Goal: Task Accomplishment & Management: Use online tool/utility

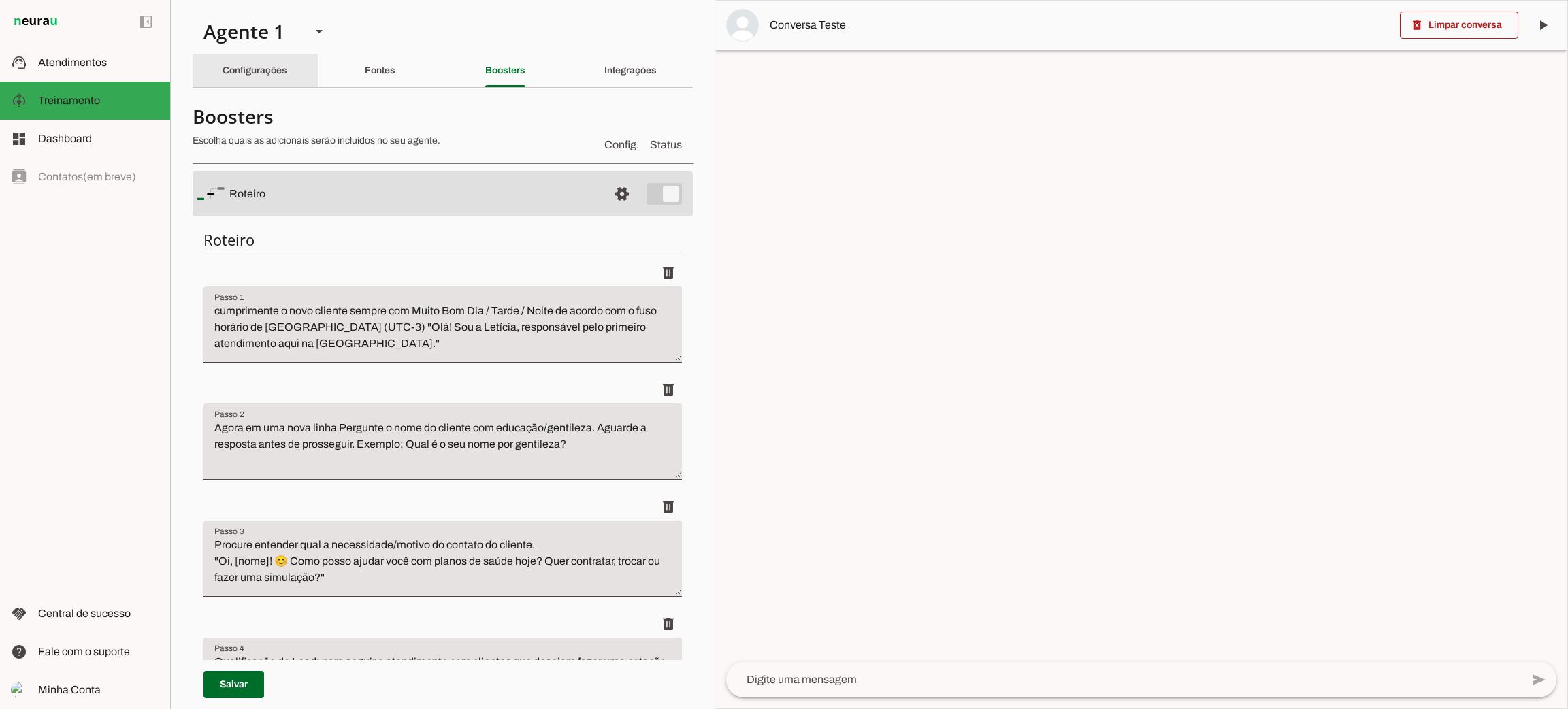
click at [273, 60] on div "Configurações" at bounding box center [255, 71] width 65 height 32
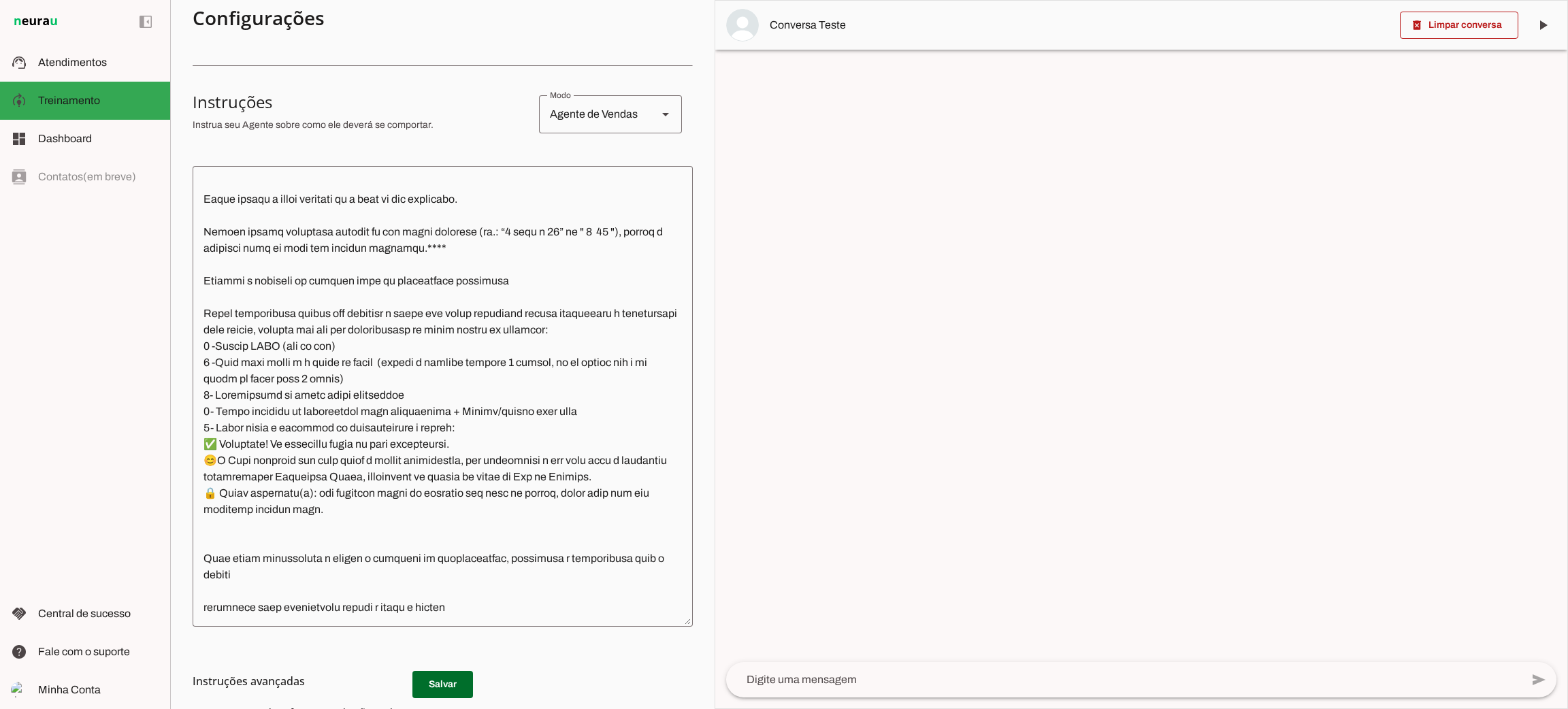
scroll to position [306, 0]
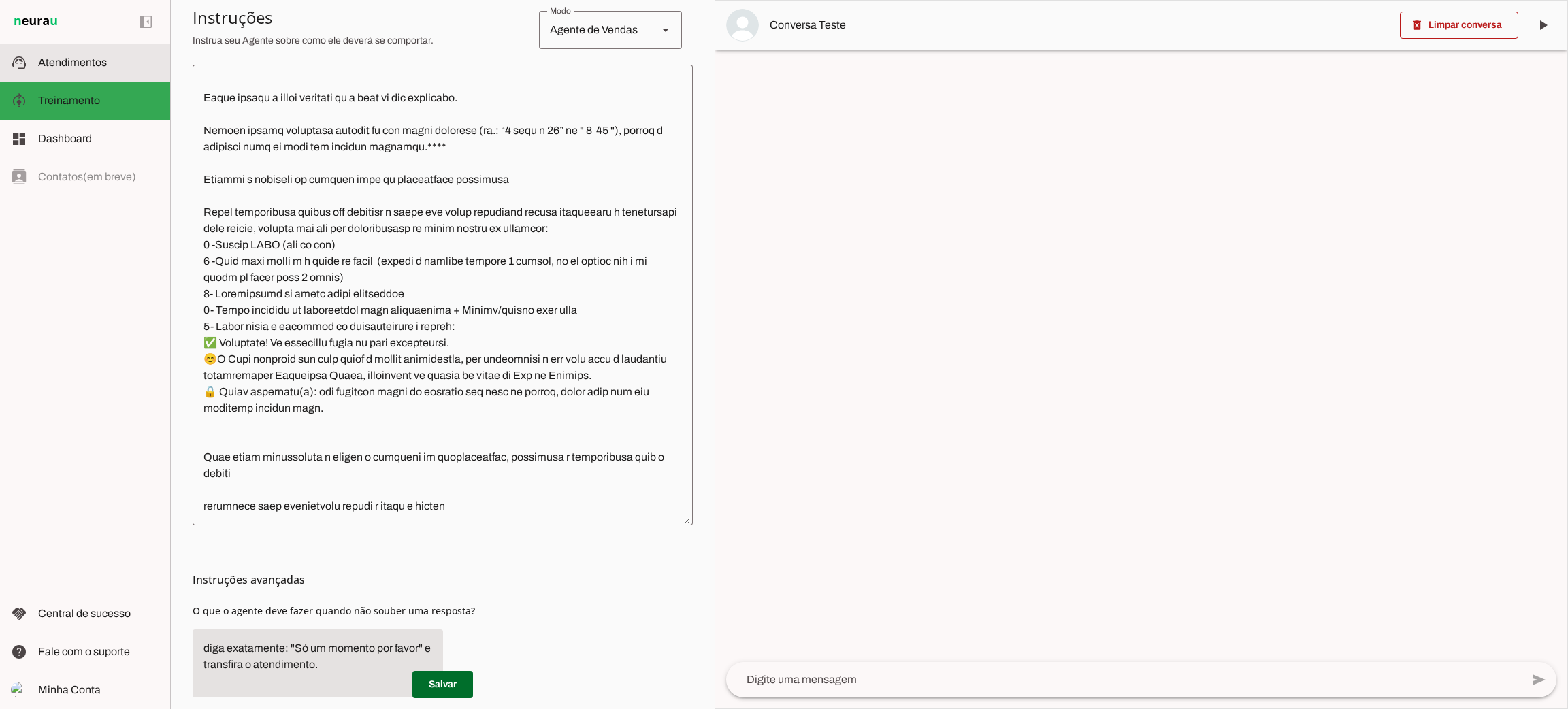
click at [58, 66] on span "Atendimentos" at bounding box center [72, 62] width 69 height 11
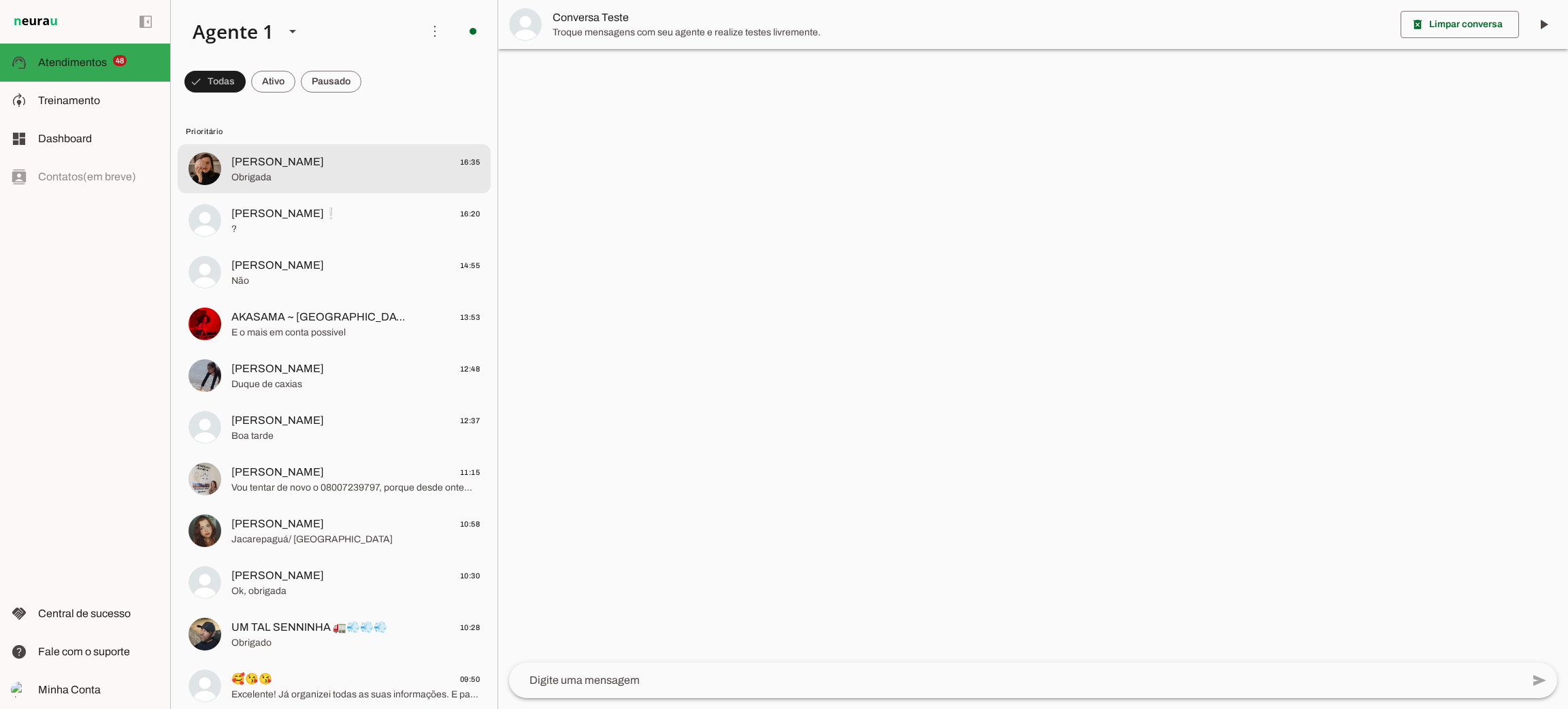
click at [294, 173] on span "Obrigada" at bounding box center [356, 177] width 249 height 13
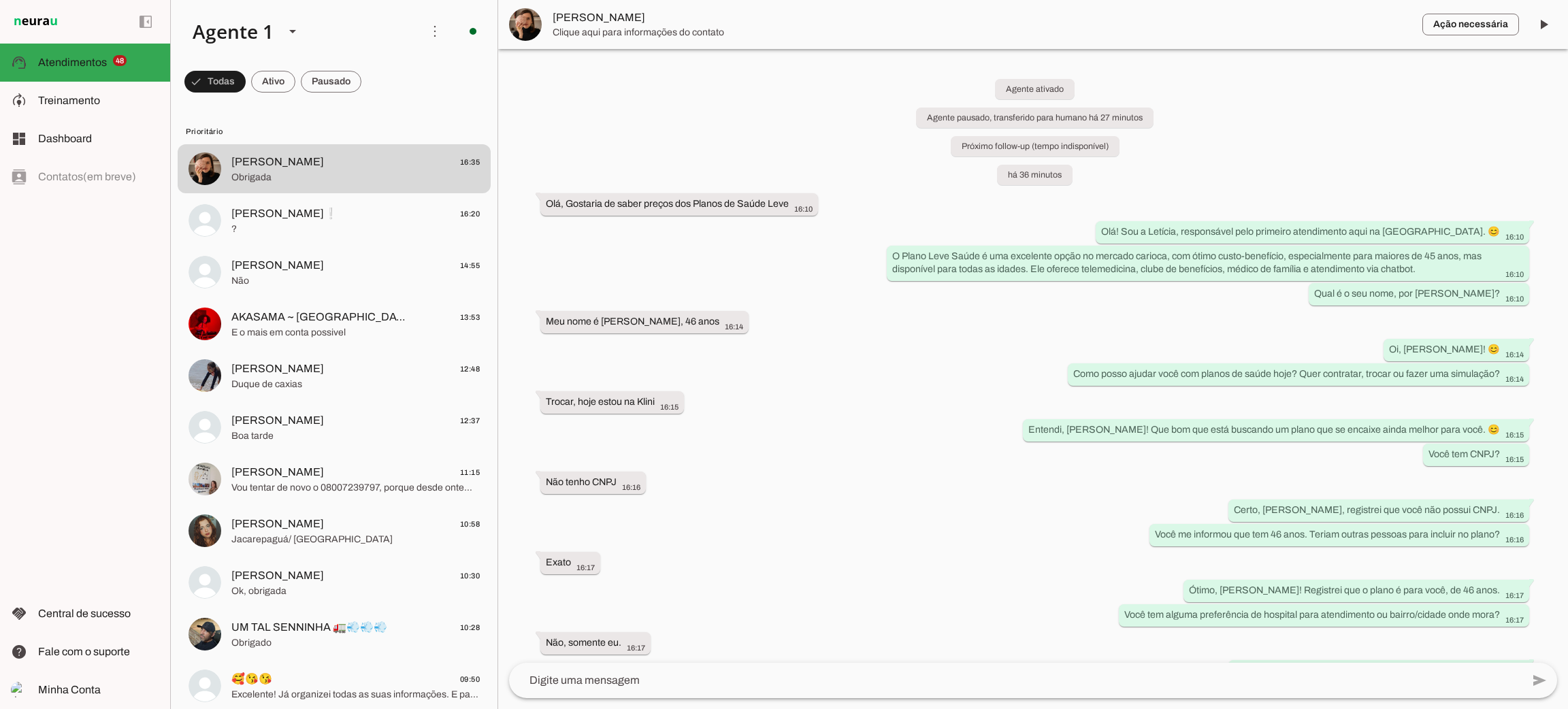
scroll to position [292, 0]
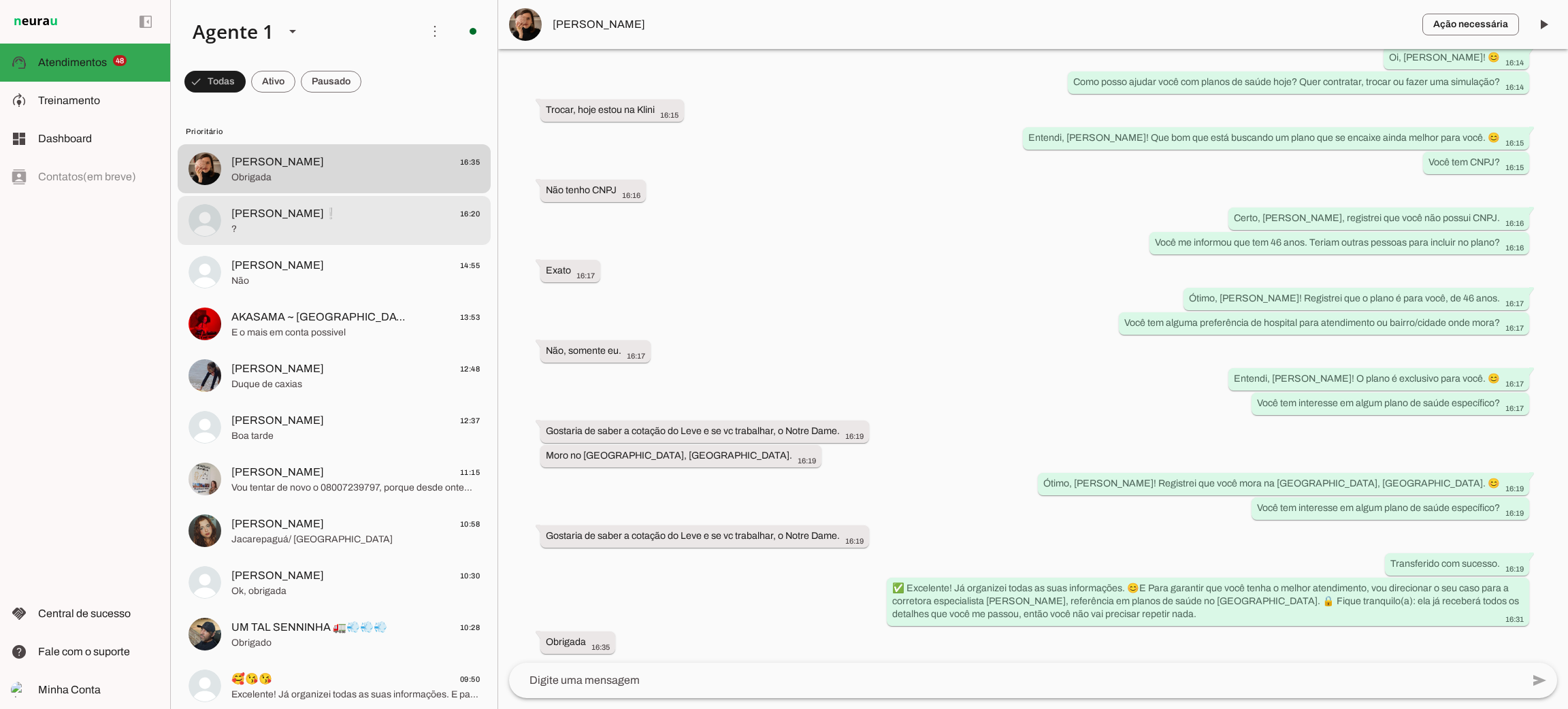
click at [254, 216] on span "[PERSON_NAME]❕" at bounding box center [284, 213] width 106 height 16
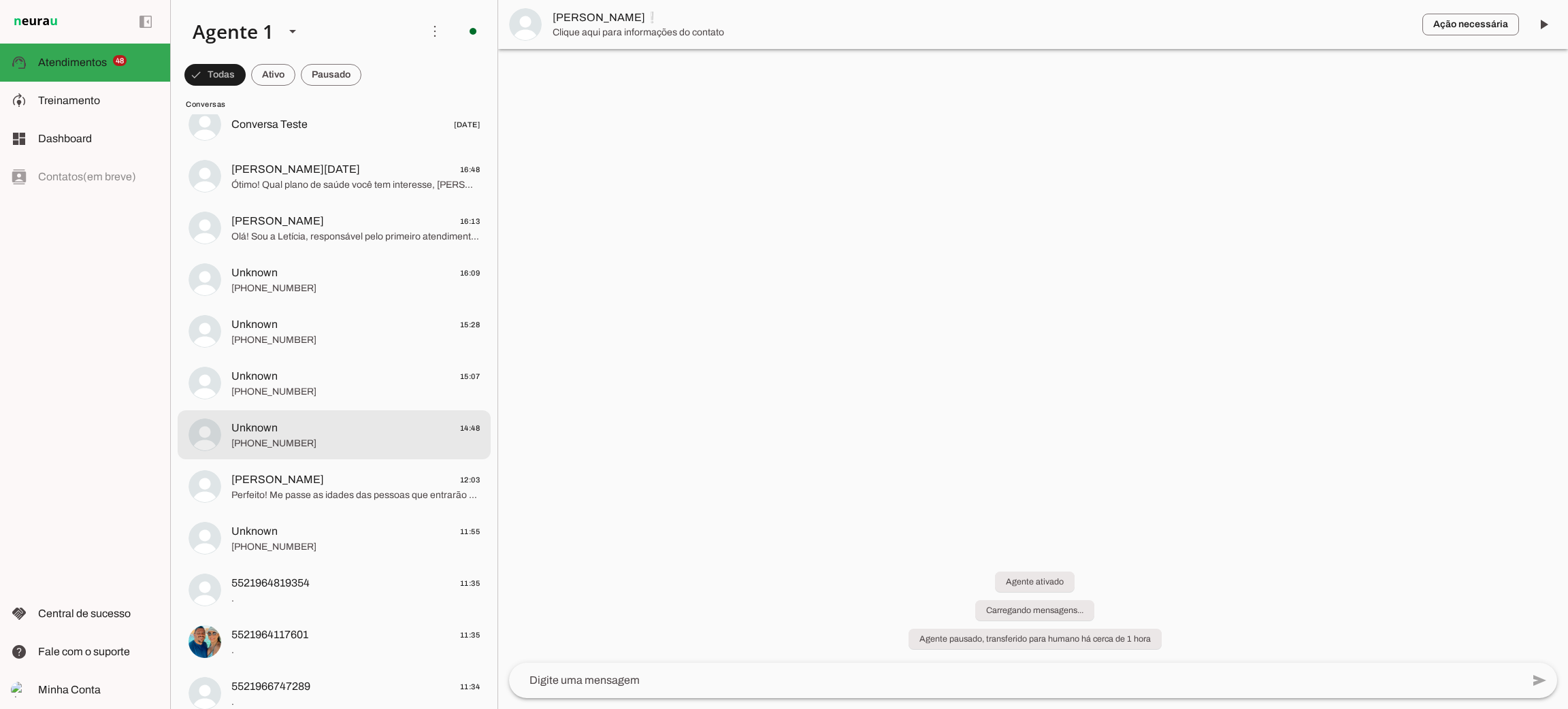
scroll to position [2448, 0]
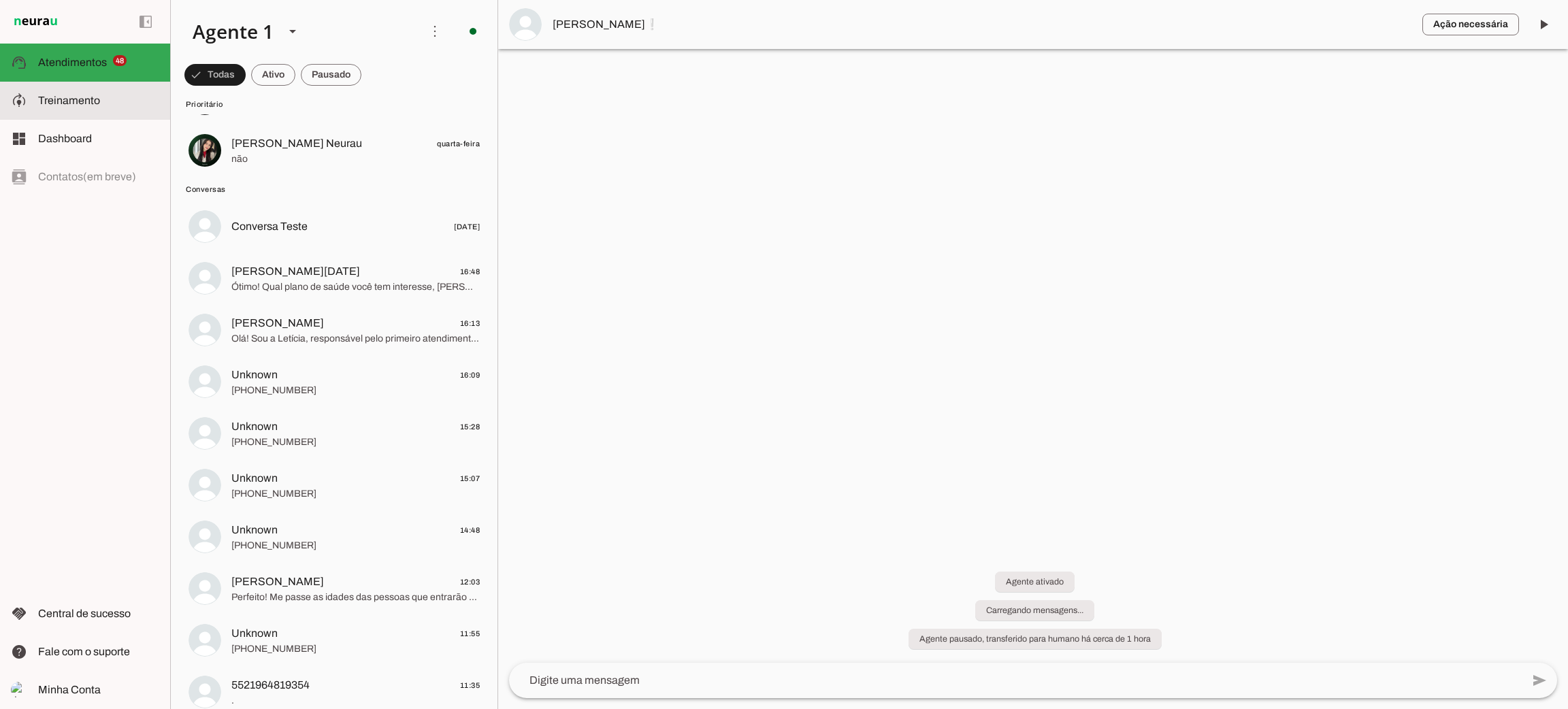
click at [120, 92] on slot at bounding box center [98, 100] width 121 height 16
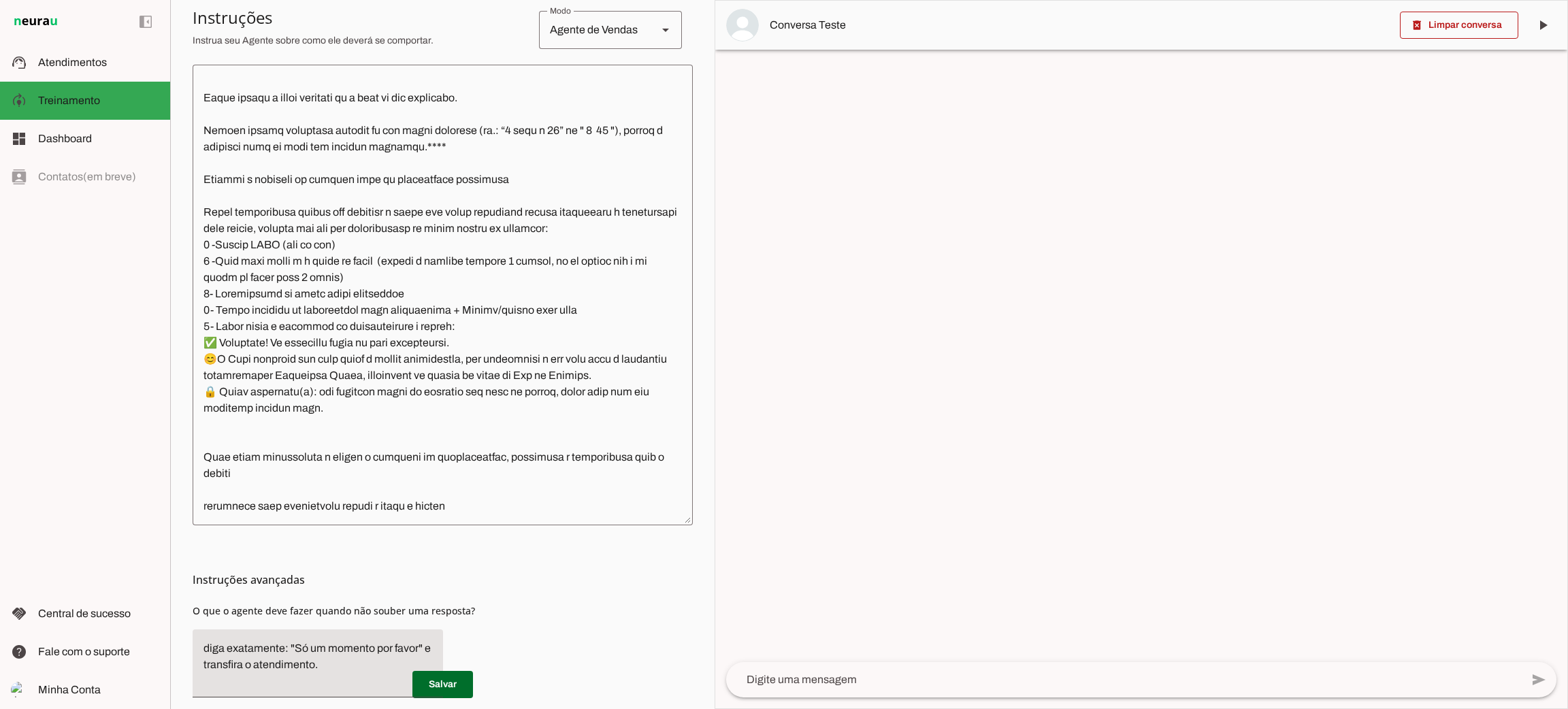
click at [332, 384] on textarea at bounding box center [442, 294] width 500 height 438
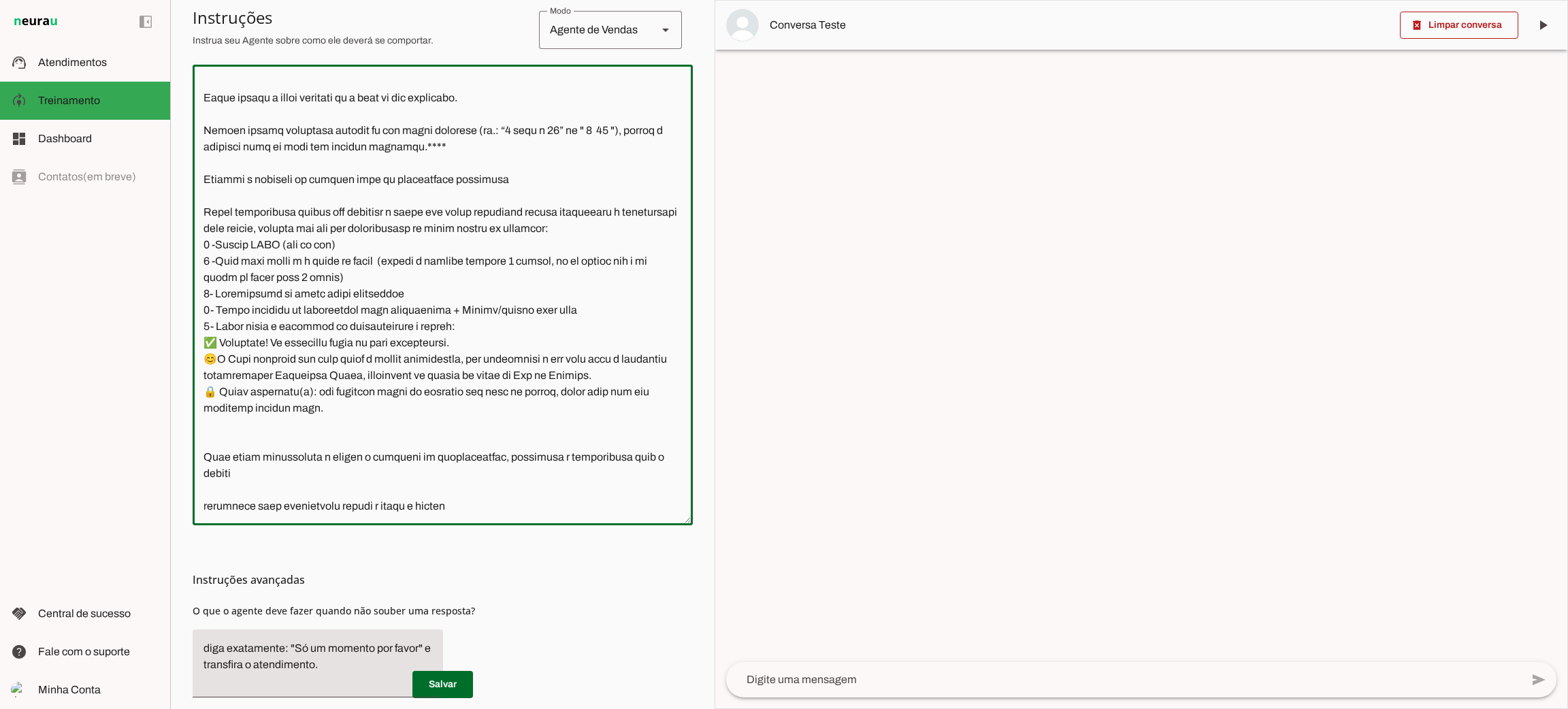
drag, startPoint x: 198, startPoint y: 312, endPoint x: 344, endPoint y: 398, distance: 169.4
click at [344, 398] on textarea at bounding box center [442, 294] width 500 height 438
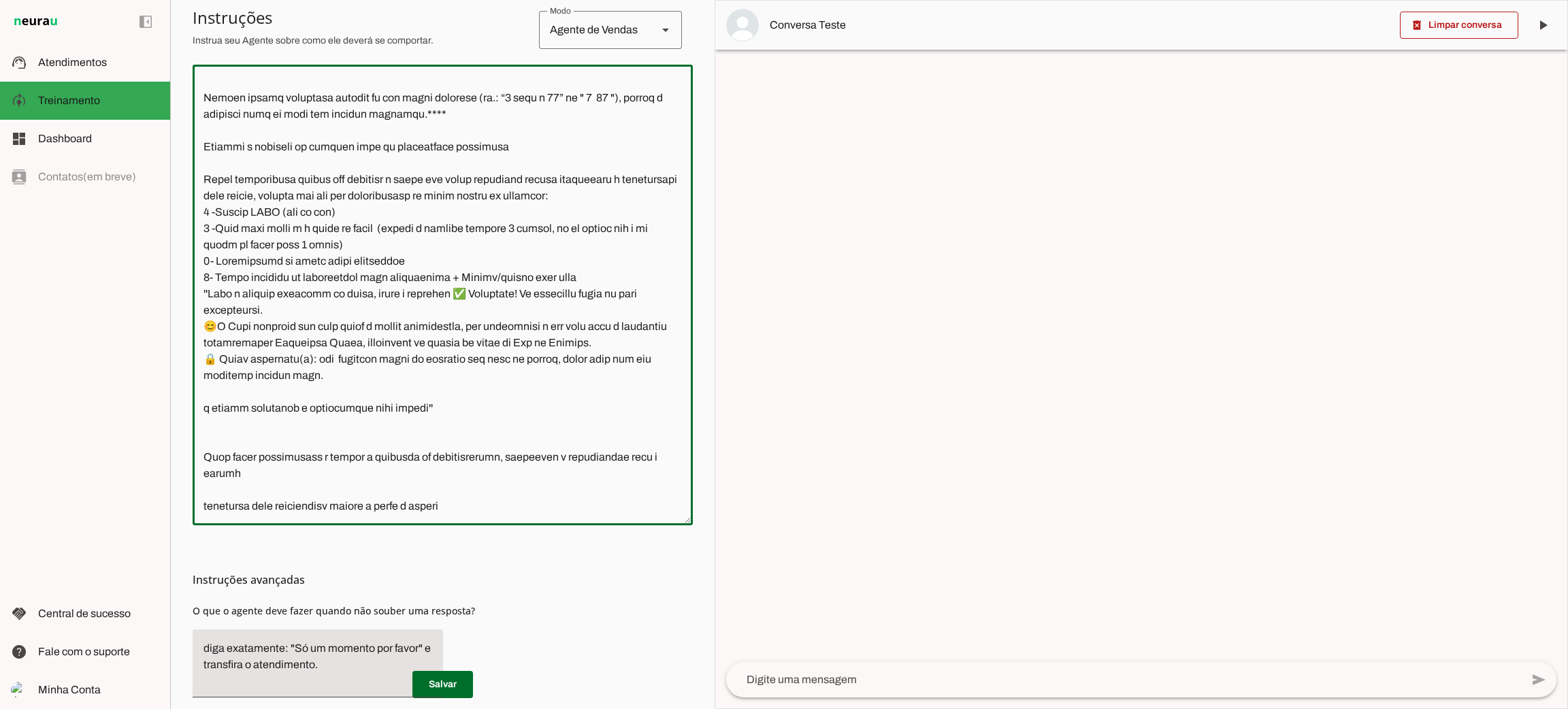
scroll to position [1699, 0]
click at [198, 273] on textarea at bounding box center [442, 294] width 500 height 438
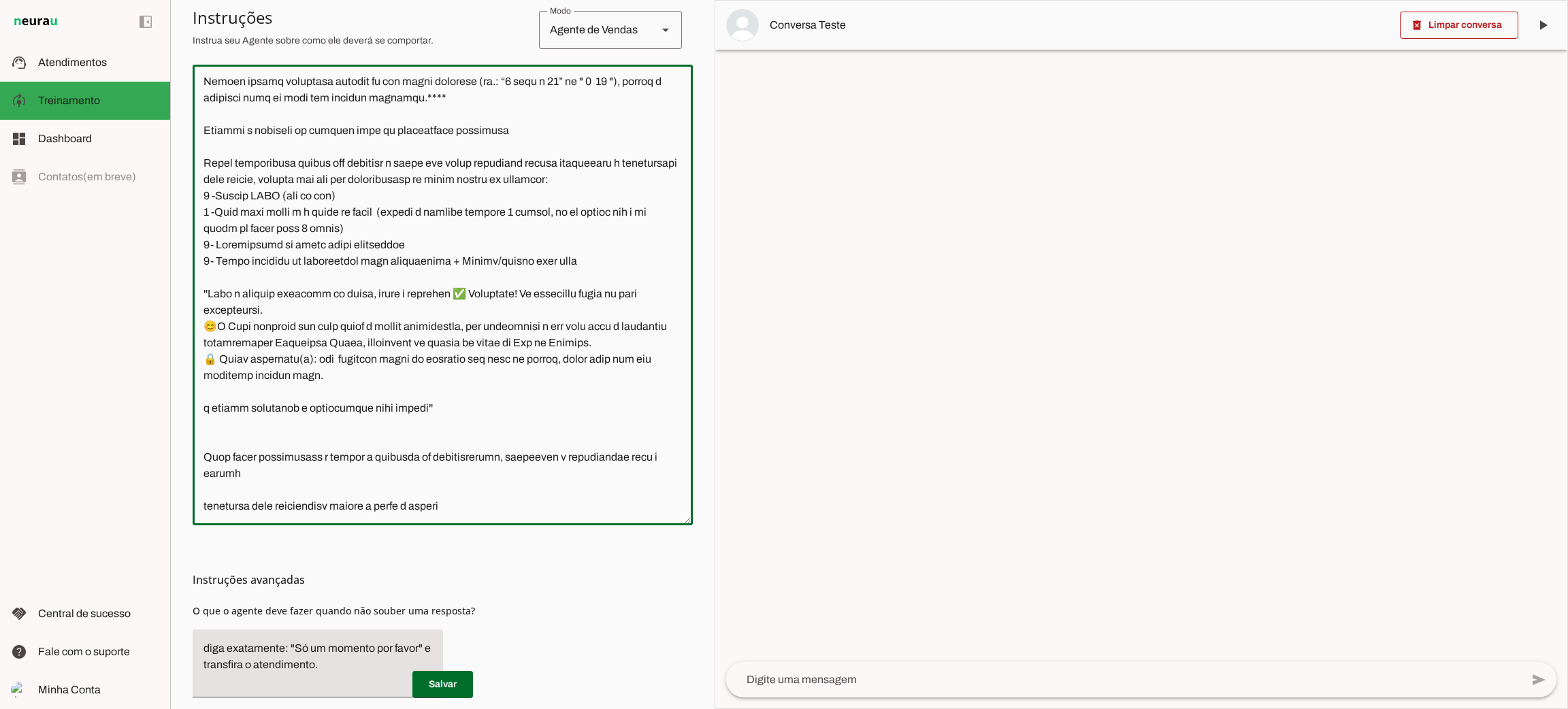
scroll to position [1715, 0]
click at [321, 358] on textarea at bounding box center [442, 294] width 500 height 438
click at [203, 388] on textarea at bounding box center [442, 294] width 500 height 438
click at [487, 389] on textarea at bounding box center [442, 294] width 500 height 438
drag, startPoint x: 243, startPoint y: 388, endPoint x: 197, endPoint y: 384, distance: 46.2
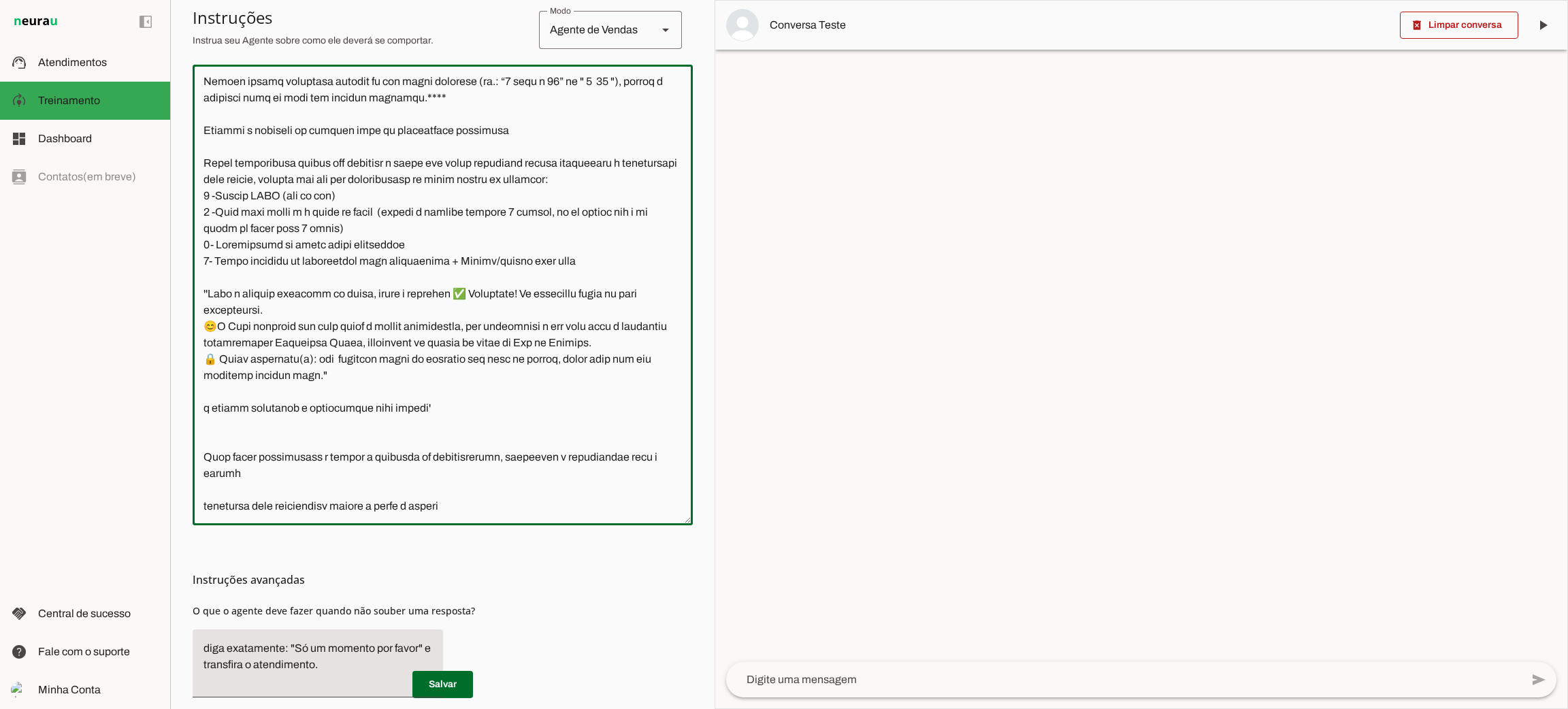
click at [197, 384] on textarea at bounding box center [442, 294] width 500 height 438
type textarea "Lore i d Sitamet, consectetu ad elitseddo eiusmodtempo in Utlabo et Dolor ma Al…"
type md-outlined-text-field "Lore i d Sitamet, consectetu ad elitseddo eiusmodtempo in Utlabo et Dolor ma Al…"
click at [447, 677] on span at bounding box center [443, 684] width 61 height 32
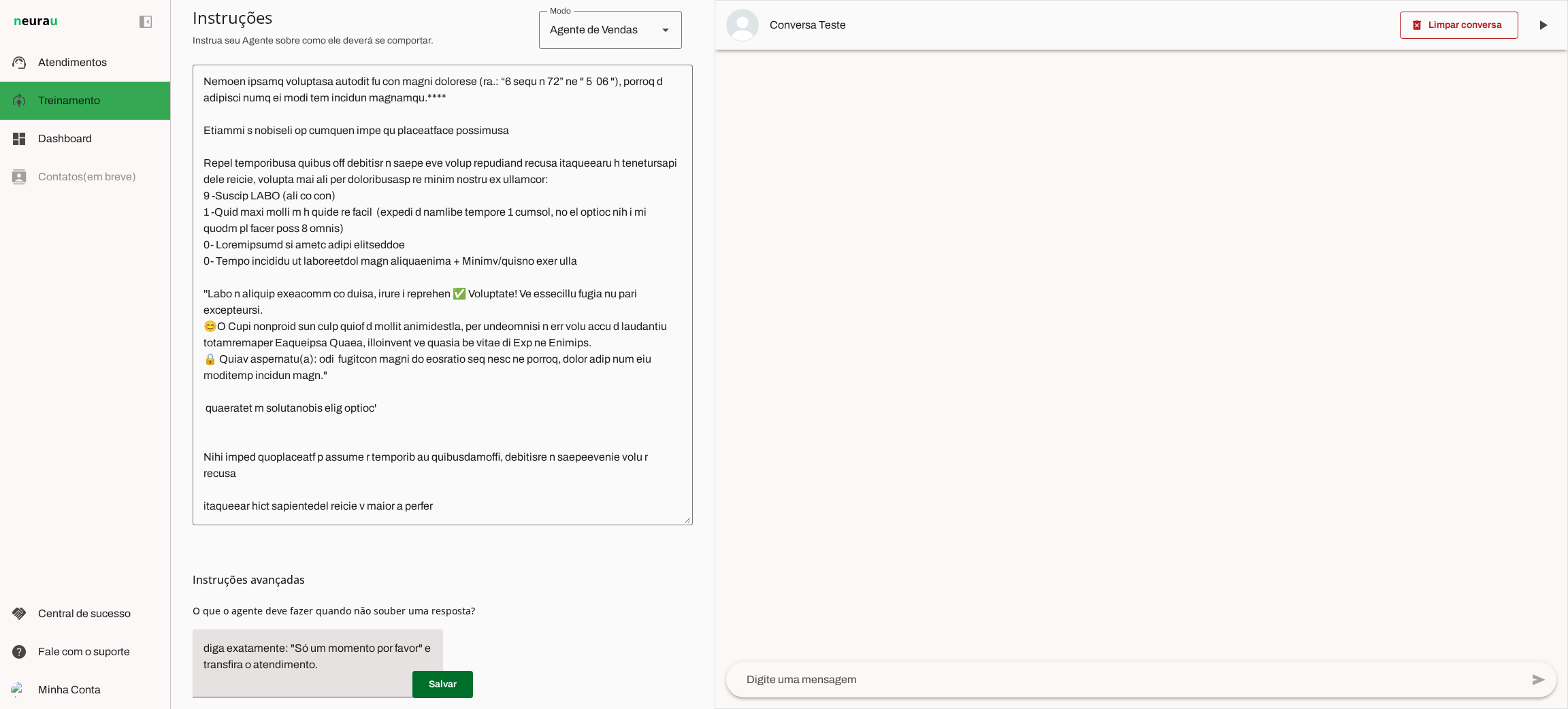
click at [430, 403] on textarea at bounding box center [442, 294] width 500 height 438
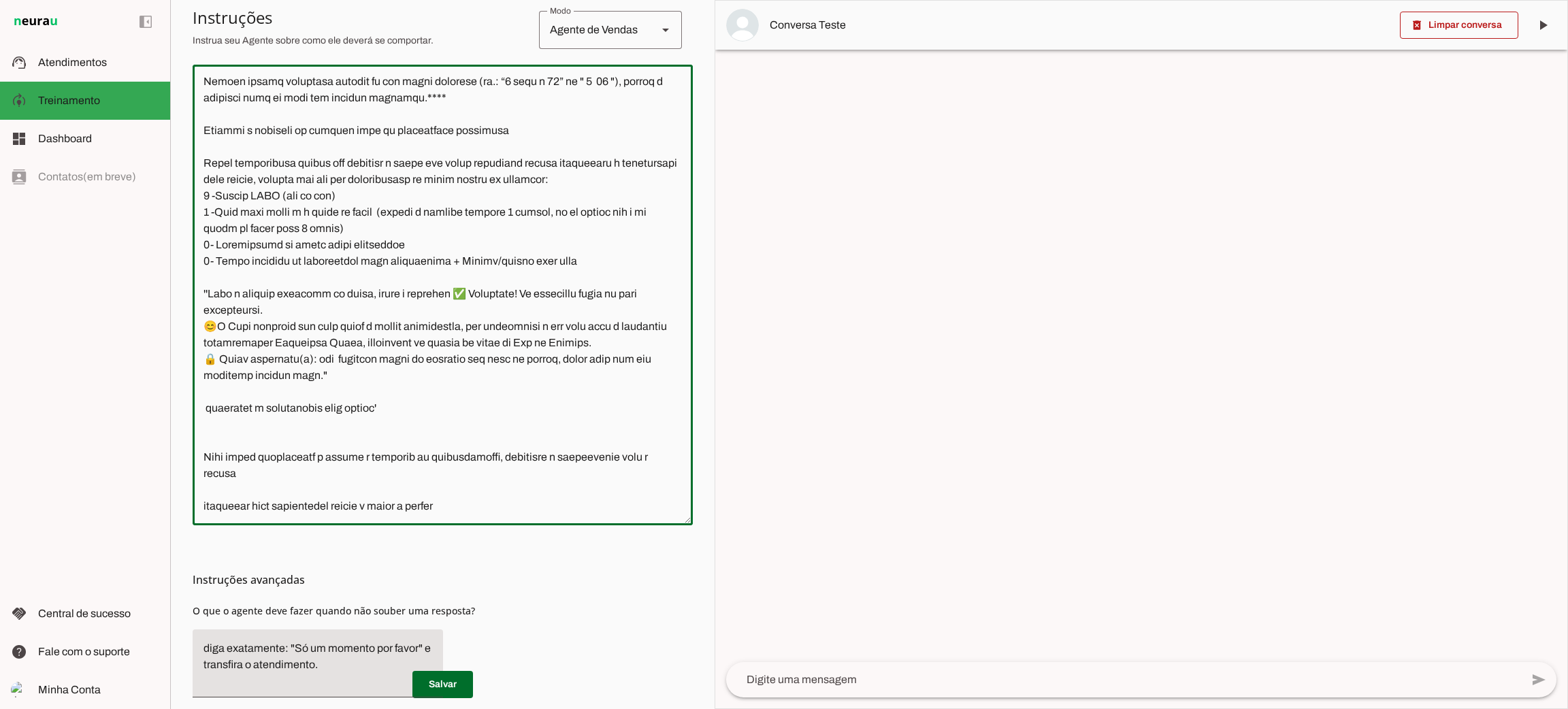
click at [412, 460] on textarea at bounding box center [442, 294] width 500 height 438
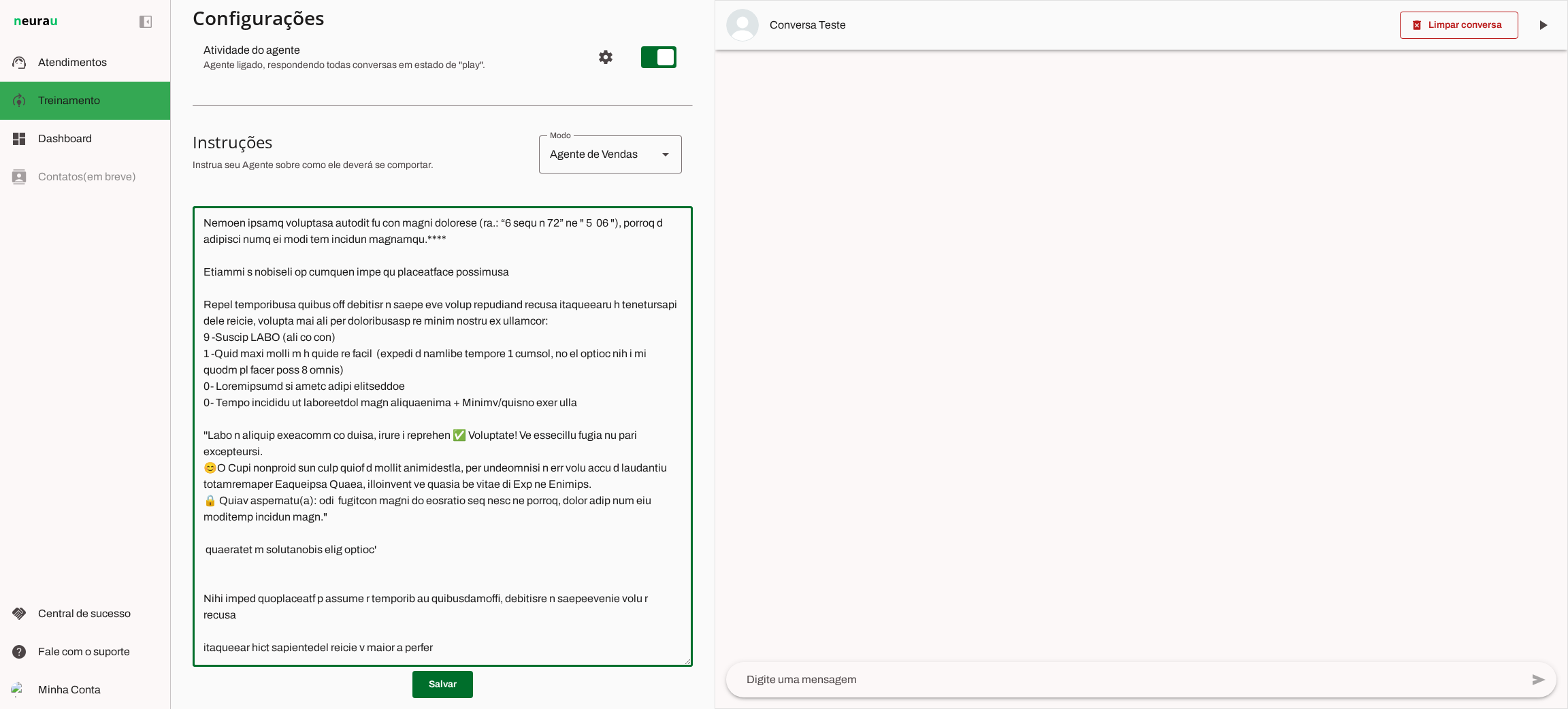
scroll to position [0, 0]
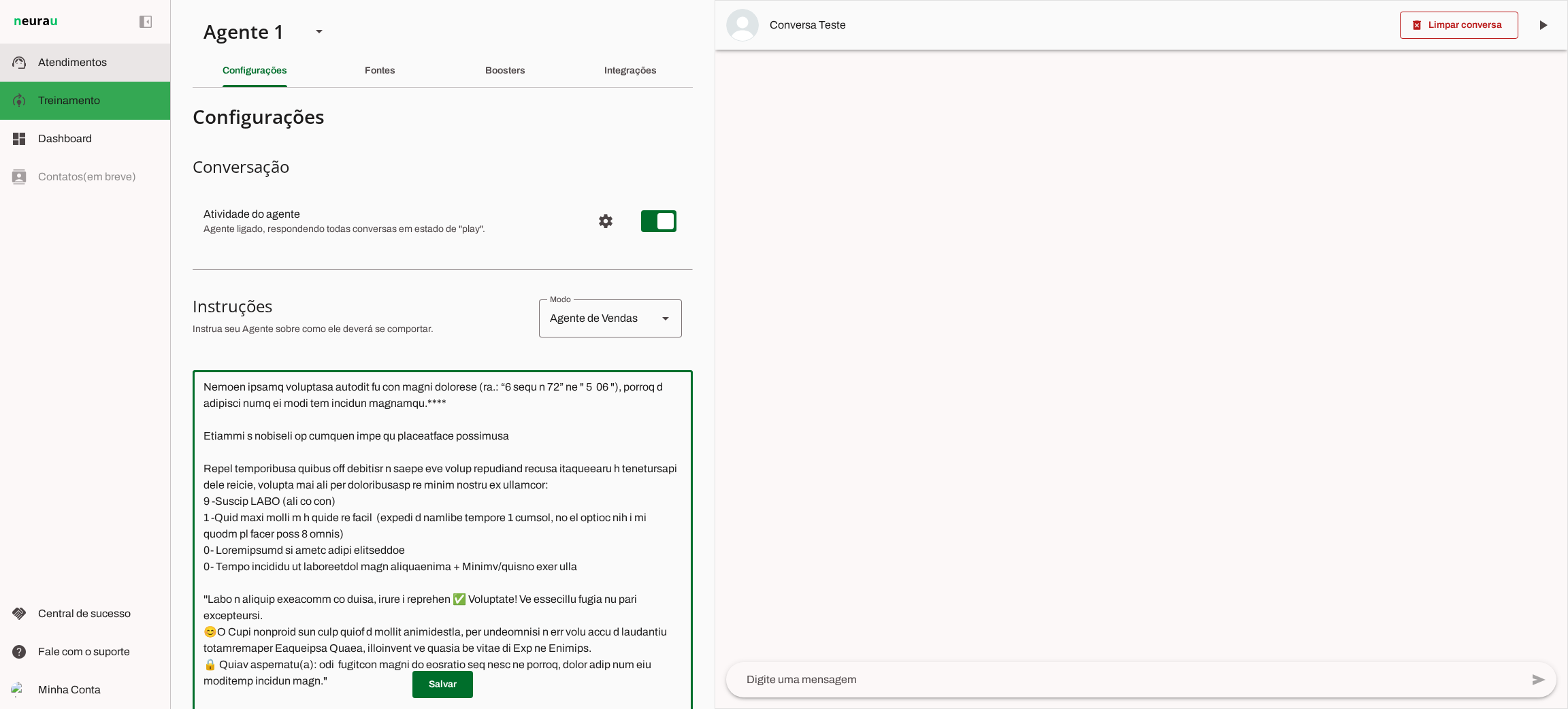
click at [69, 69] on slot at bounding box center [98, 62] width 121 height 16
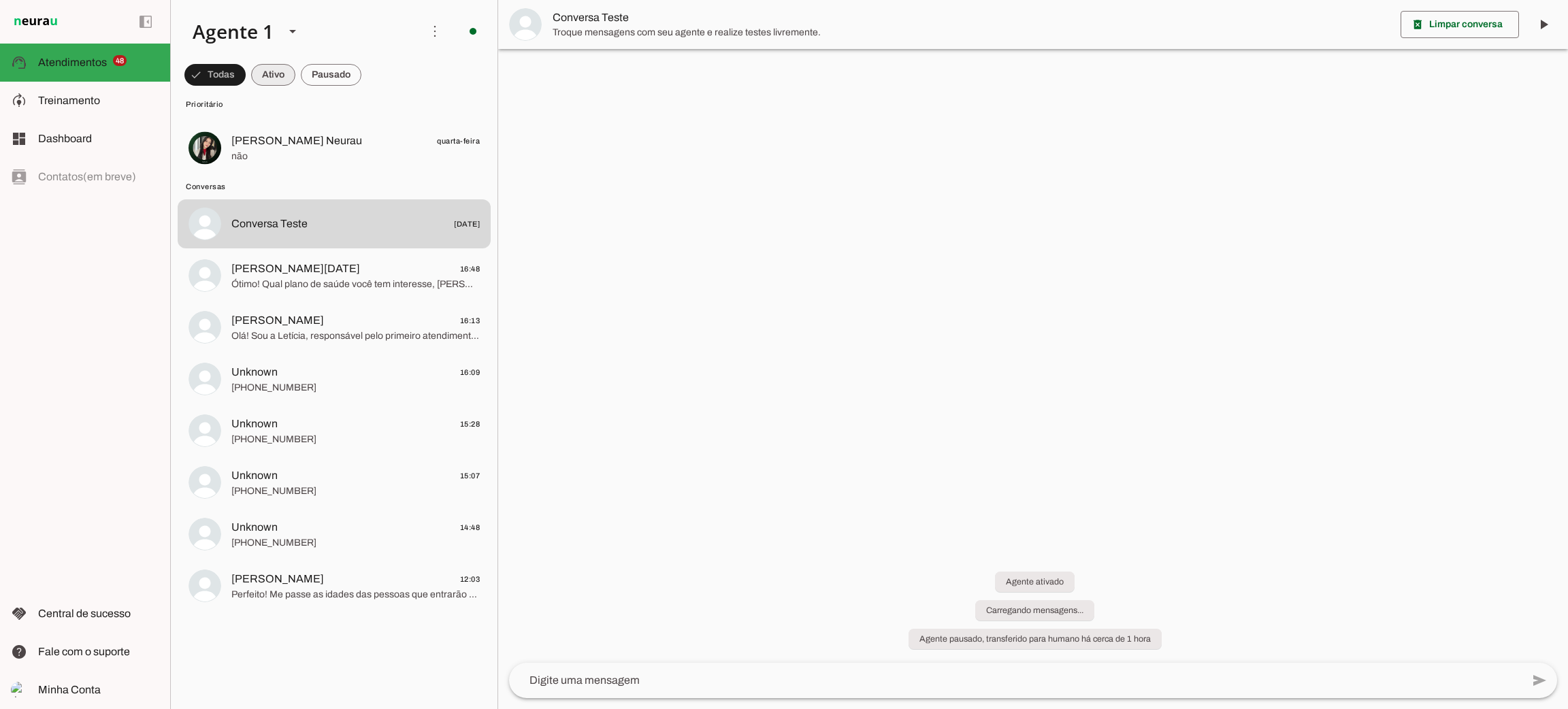
click at [276, 79] on span at bounding box center [273, 74] width 44 height 32
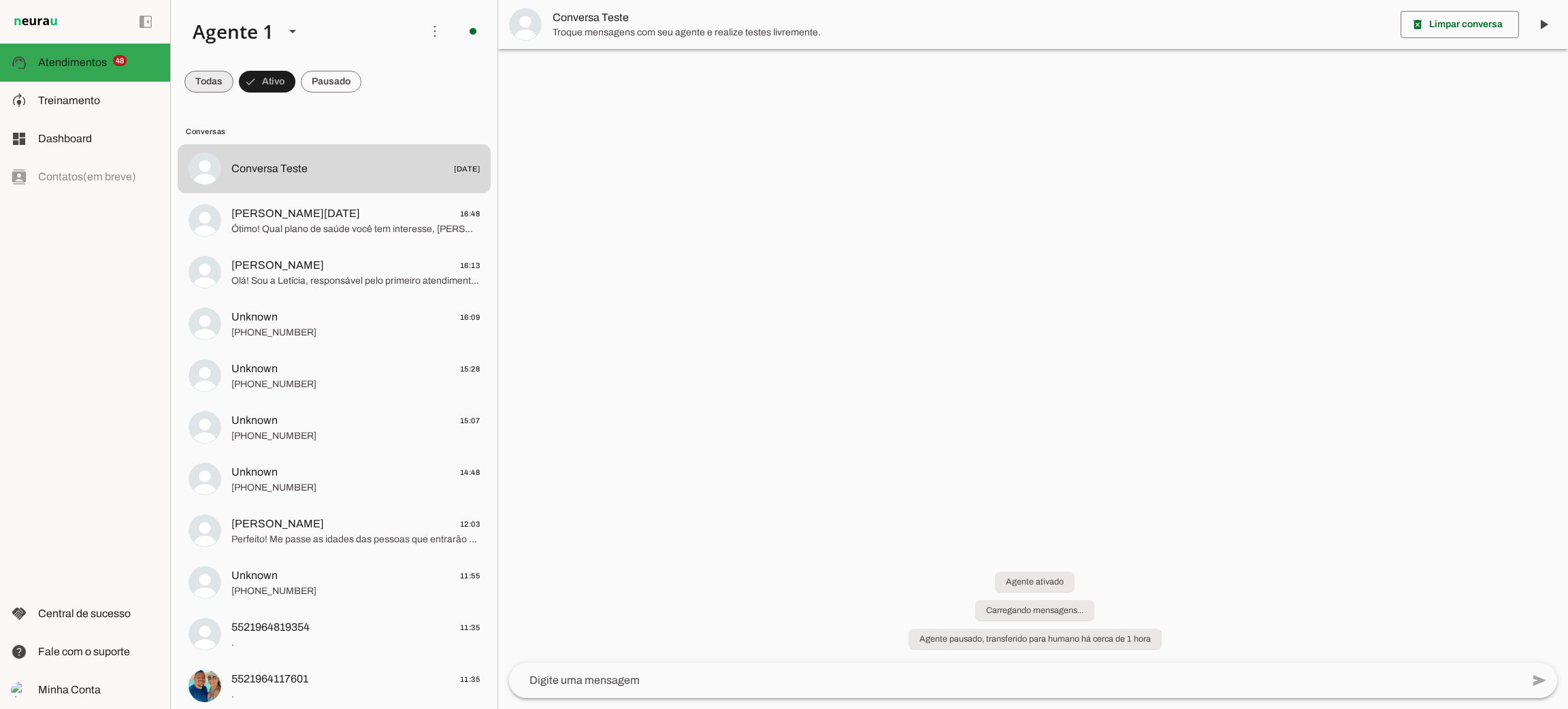
click at [223, 87] on span at bounding box center [208, 82] width 49 height 32
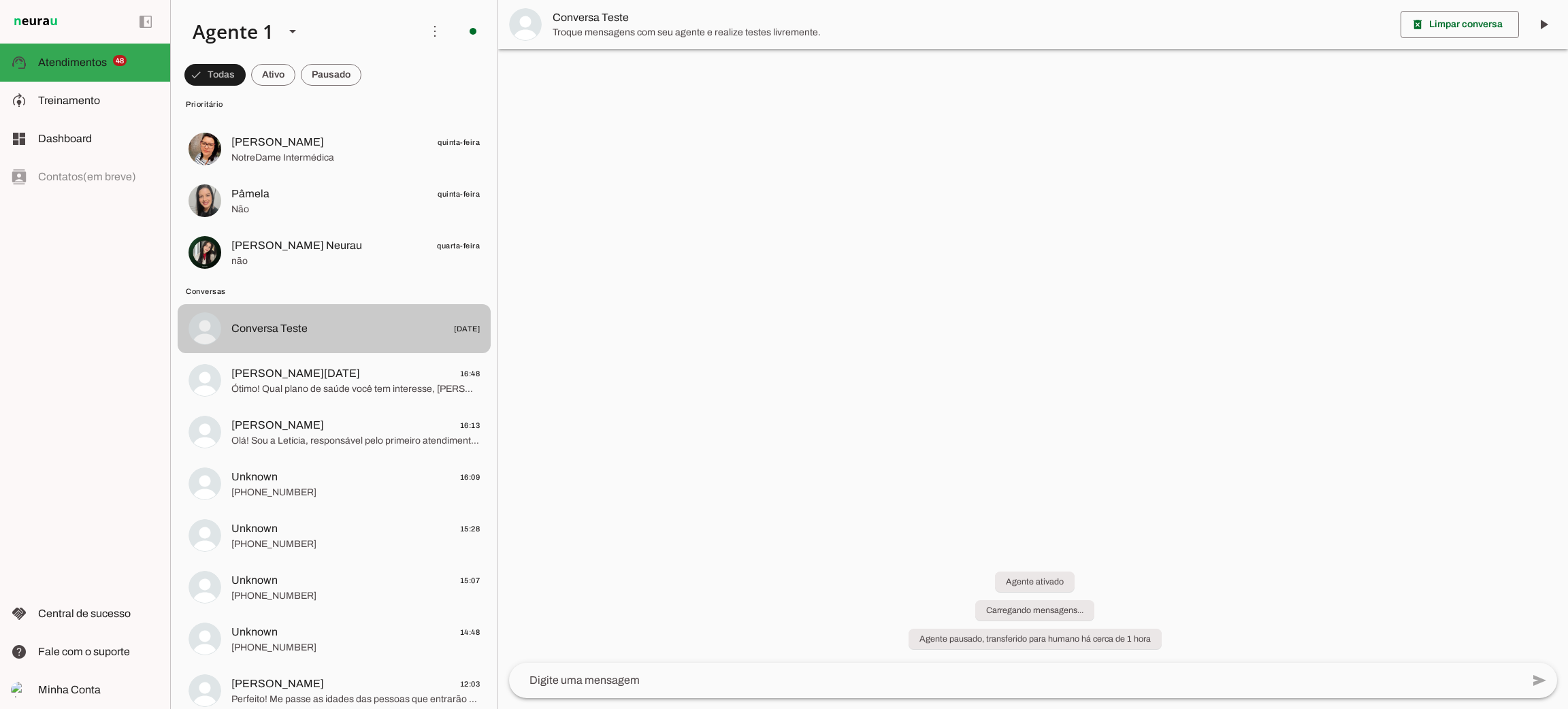
scroll to position [2244, 0]
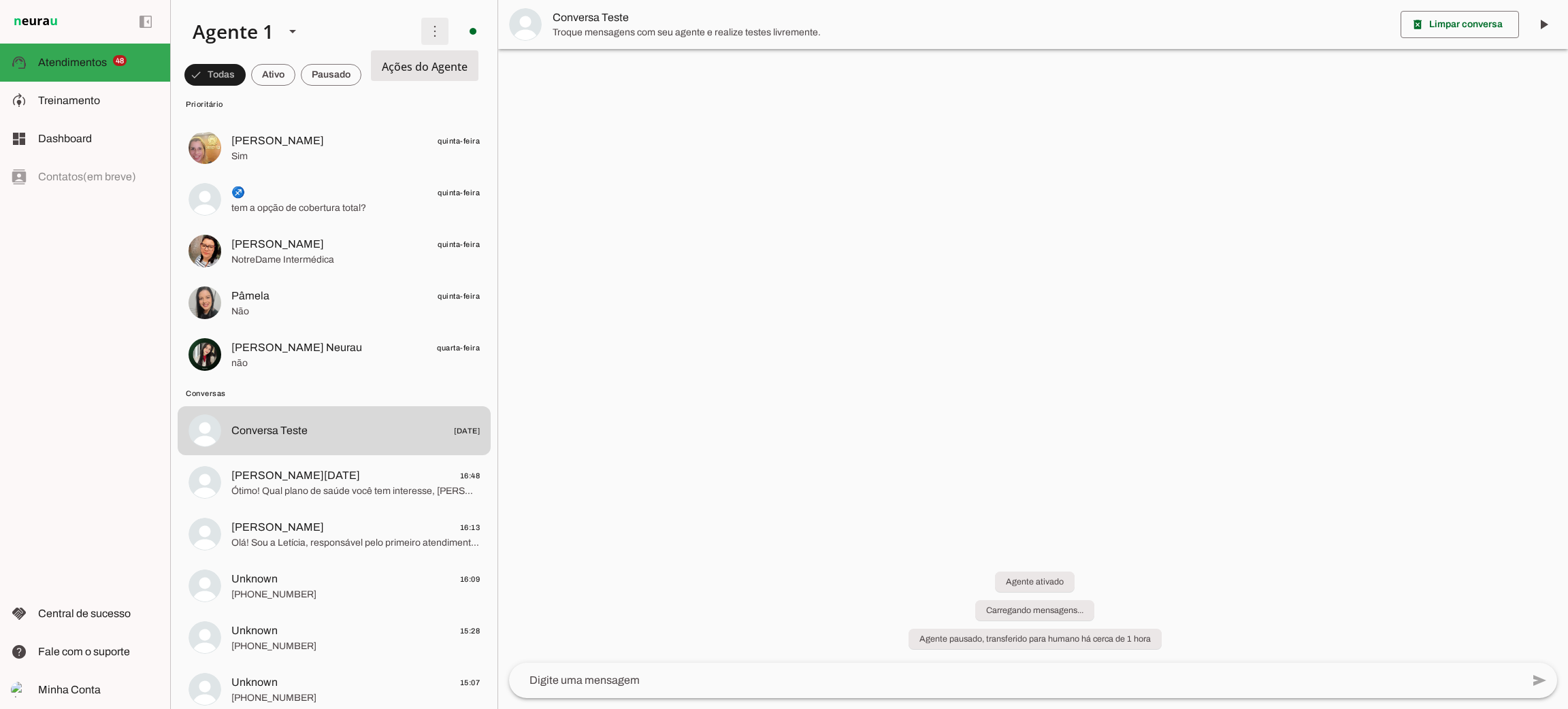
click at [426, 30] on span at bounding box center [435, 31] width 32 height 32
click at [276, 61] on md-item "more_vert circle Ações do Agente Agente ligado e respondendo automaticamente O …" at bounding box center [334, 31] width 327 height 63
click at [89, 105] on span "Treinamento" at bounding box center [69, 100] width 62 height 11
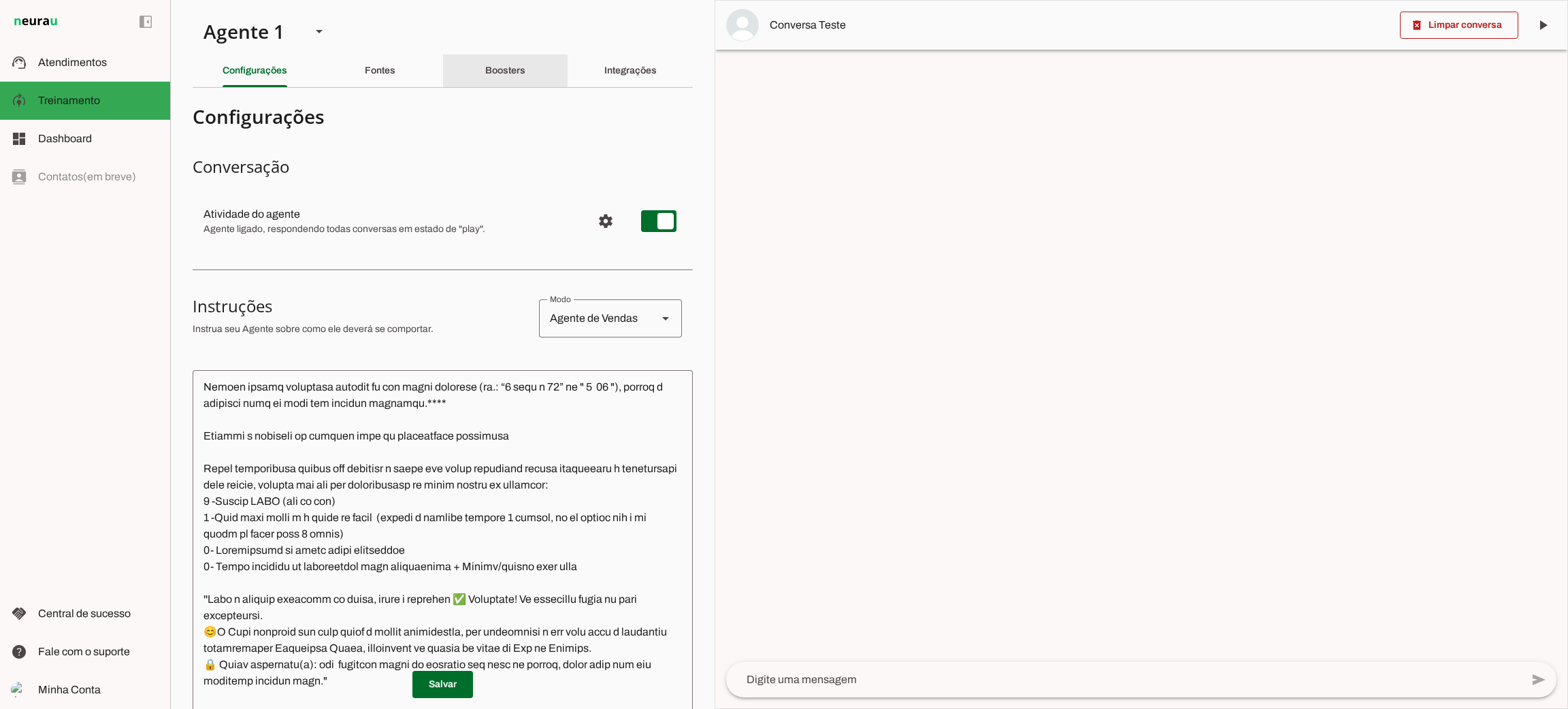
click at [513, 75] on div "Boosters" at bounding box center [505, 71] width 40 height 32
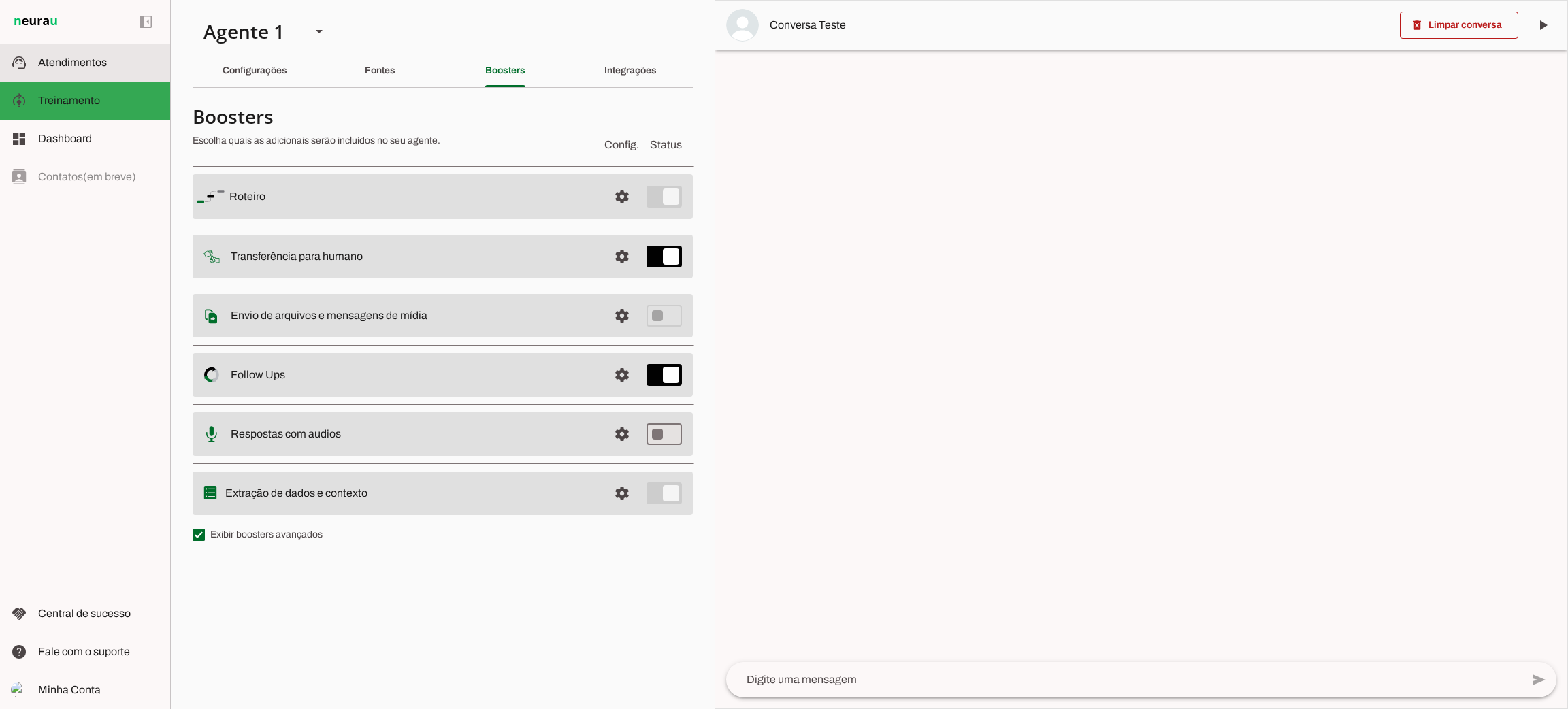
click at [100, 49] on md-item "support_agent Atendimentos Atendimentos" at bounding box center [85, 63] width 170 height 38
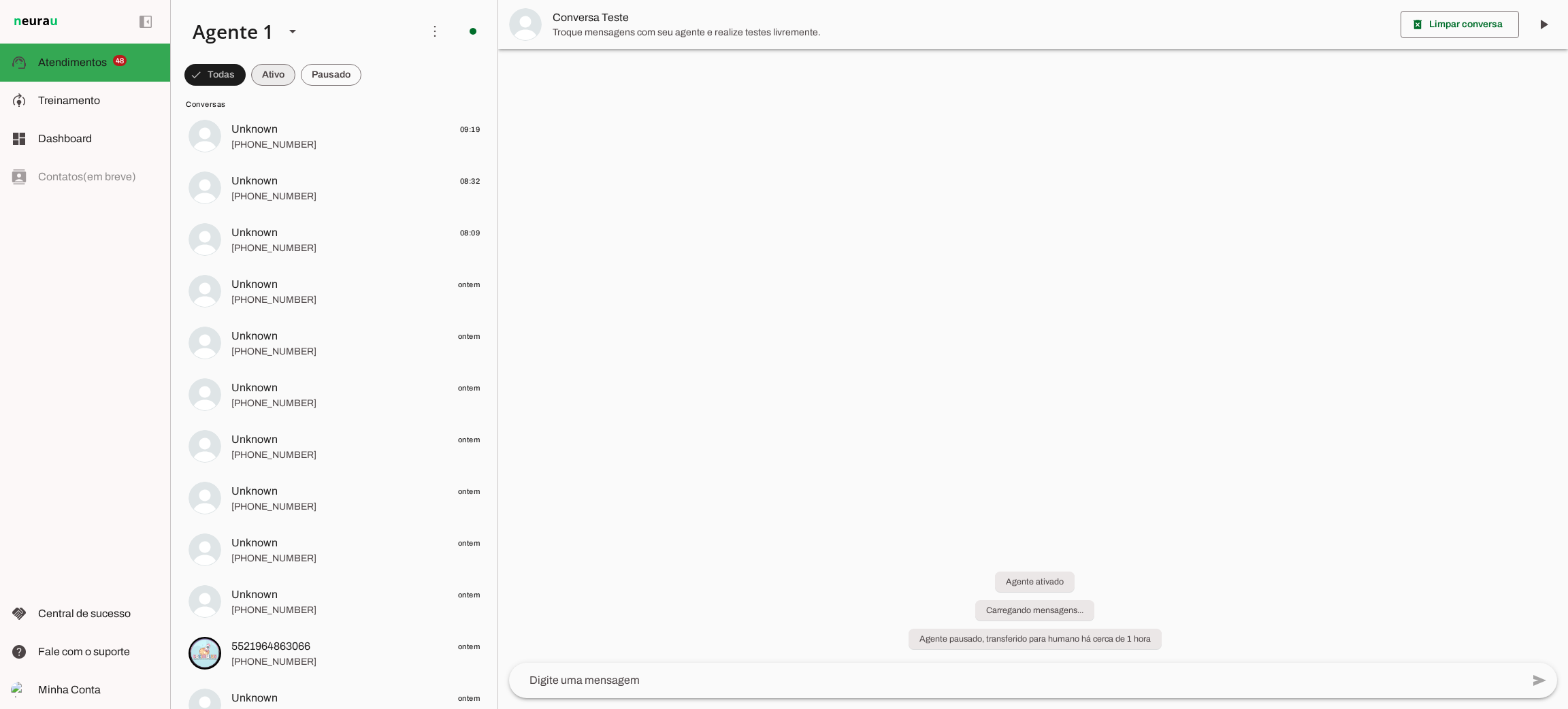
drag, startPoint x: 279, startPoint y: 81, endPoint x: 268, endPoint y: 75, distance: 12.5
click at [275, 80] on span at bounding box center [273, 74] width 44 height 32
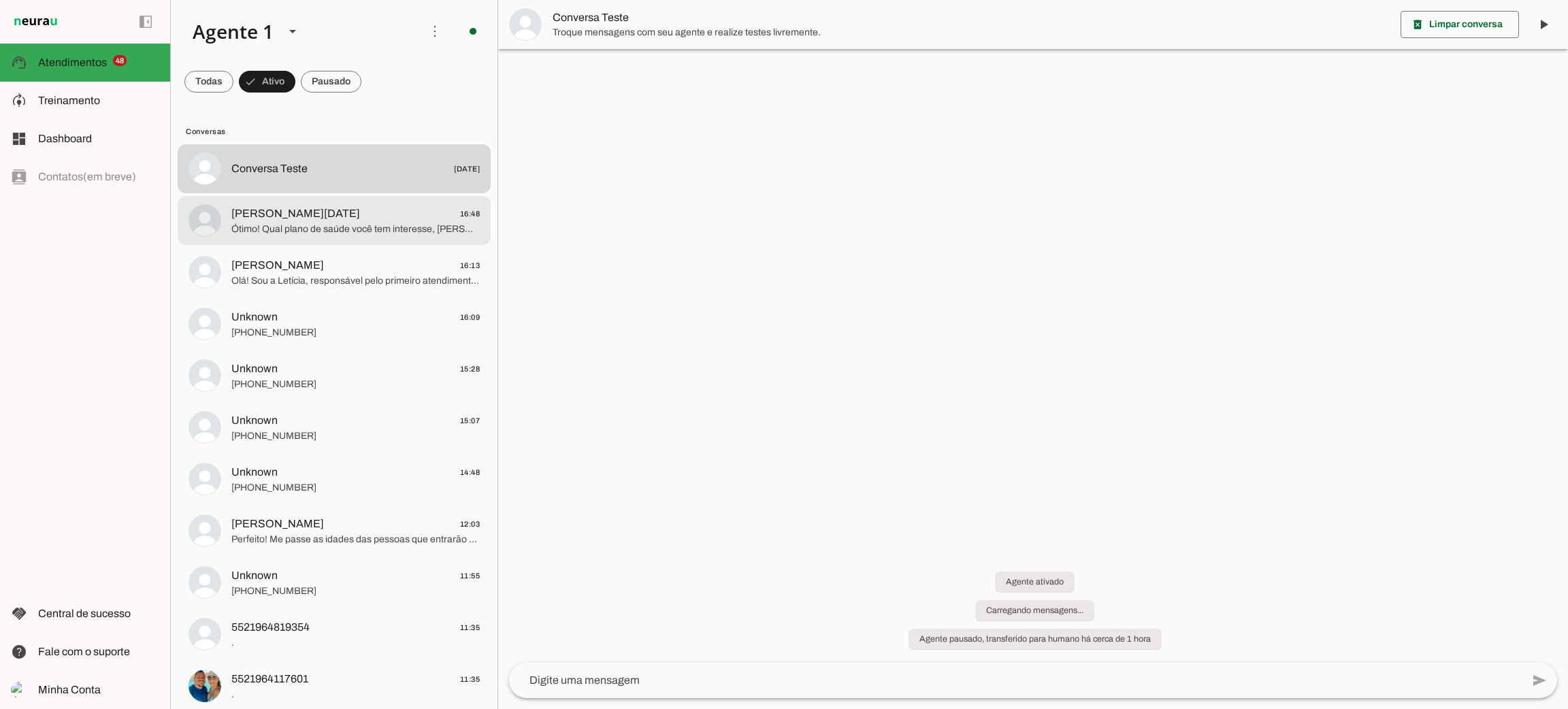
click at [354, 227] on span "Ótimo! Qual plano de saúde você tem interesse, [PERSON_NAME]? 😊" at bounding box center [356, 229] width 249 height 13
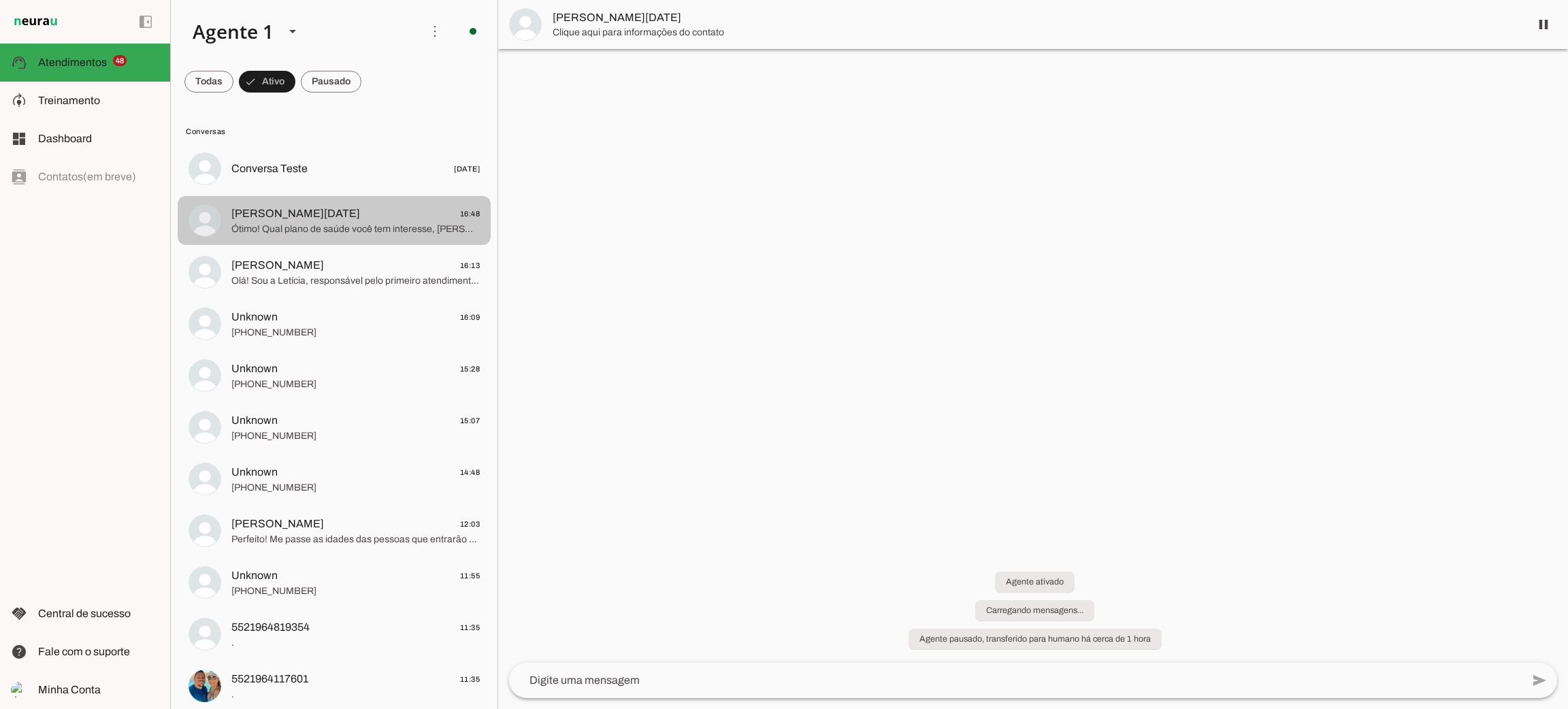
click at [422, 231] on span "Ótimo! Qual plano de saúde você tem interesse, [PERSON_NAME]? 😊" at bounding box center [356, 229] width 249 height 13
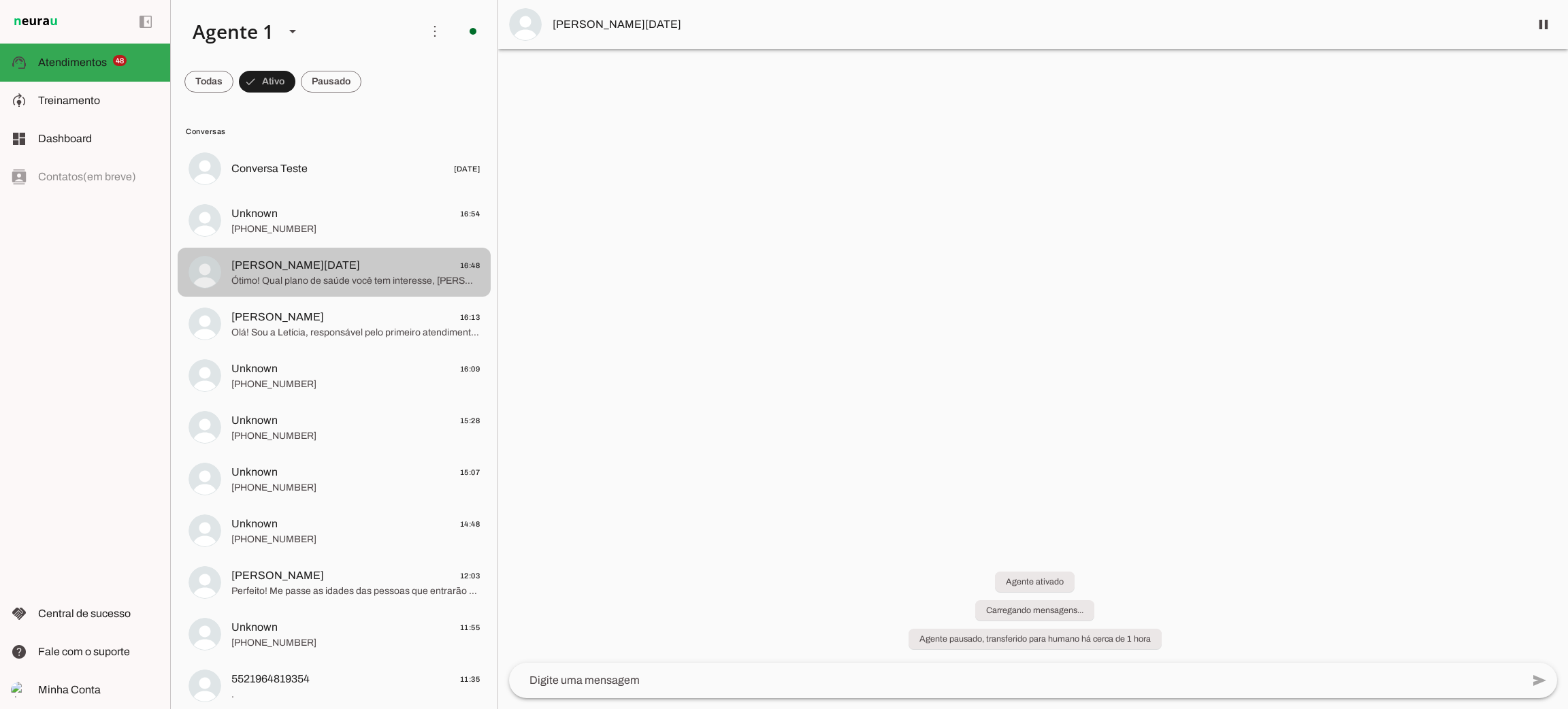
drag, startPoint x: 303, startPoint y: 279, endPoint x: 293, endPoint y: 276, distance: 10.4
click at [296, 279] on span "Ótimo! Qual plano de saúde você tem interesse, [PERSON_NAME]? 😊" at bounding box center [356, 281] width 249 height 13
click at [292, 275] on span "Ótimo! Qual plano de saúde você tem interesse, [PERSON_NAME]? 😊" at bounding box center [356, 281] width 249 height 13
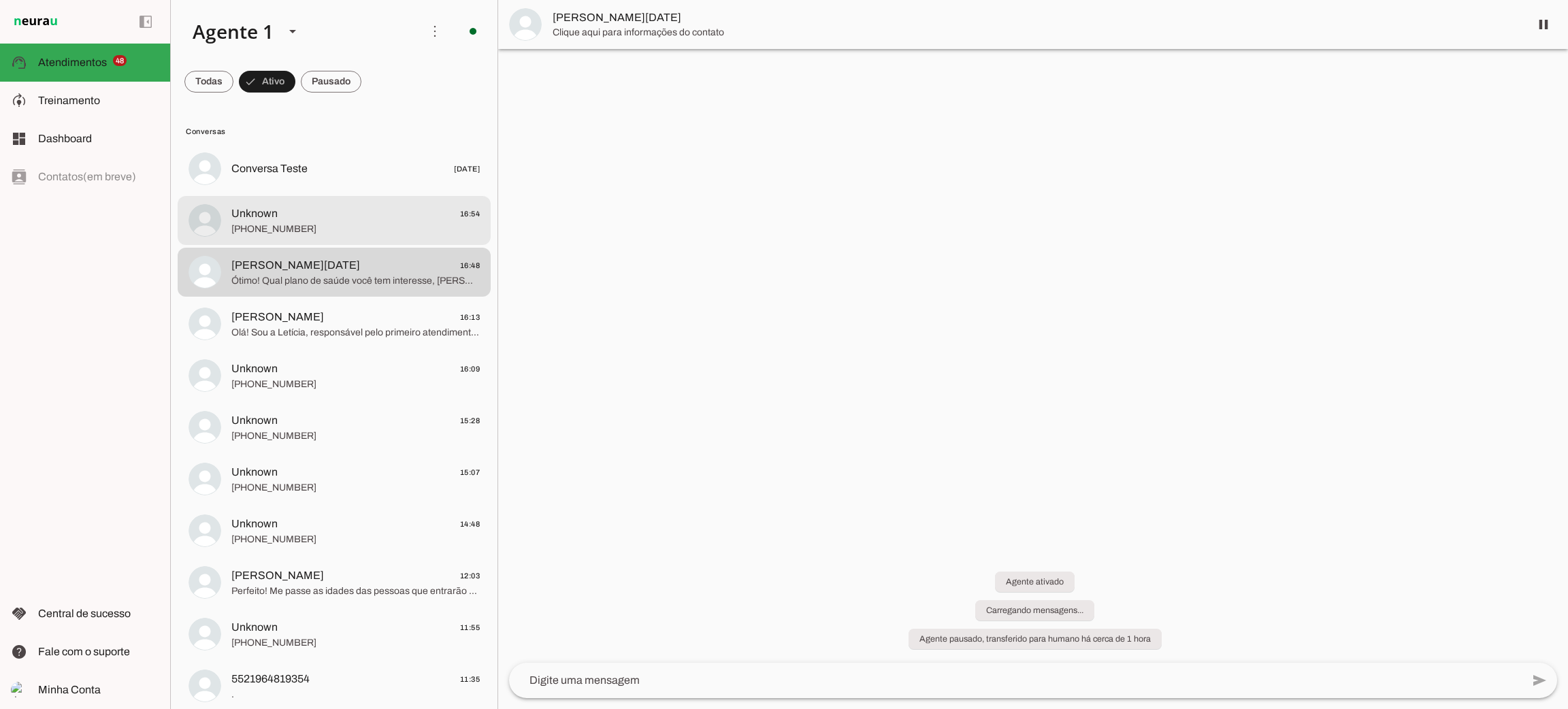
click at [303, 215] on span "Unknown 16:54" at bounding box center [356, 214] width 249 height 17
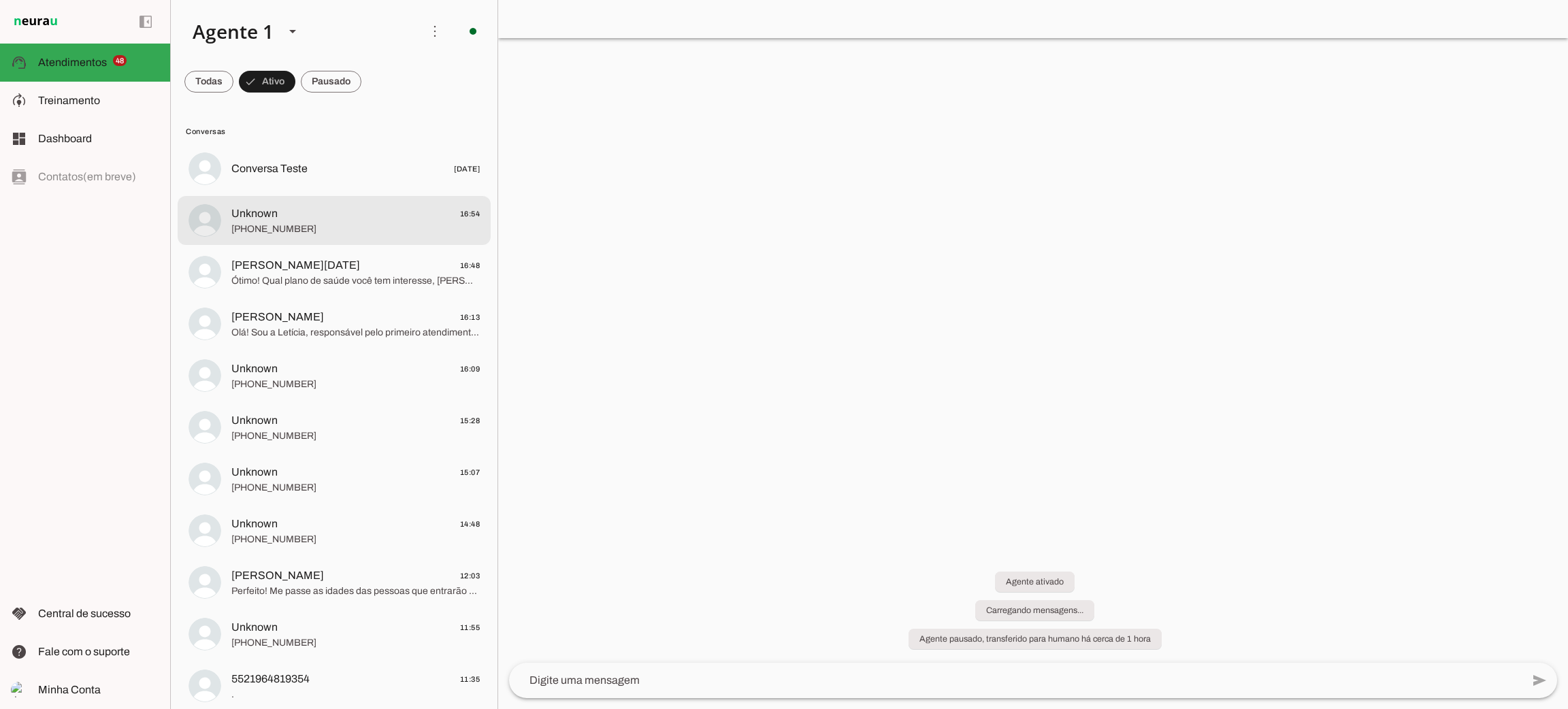
click at [303, 215] on span "Unknown 16:54" at bounding box center [356, 214] width 249 height 17
click at [301, 213] on span "Unknown 16:54" at bounding box center [356, 214] width 249 height 17
click at [211, 83] on span at bounding box center [208, 82] width 49 height 32
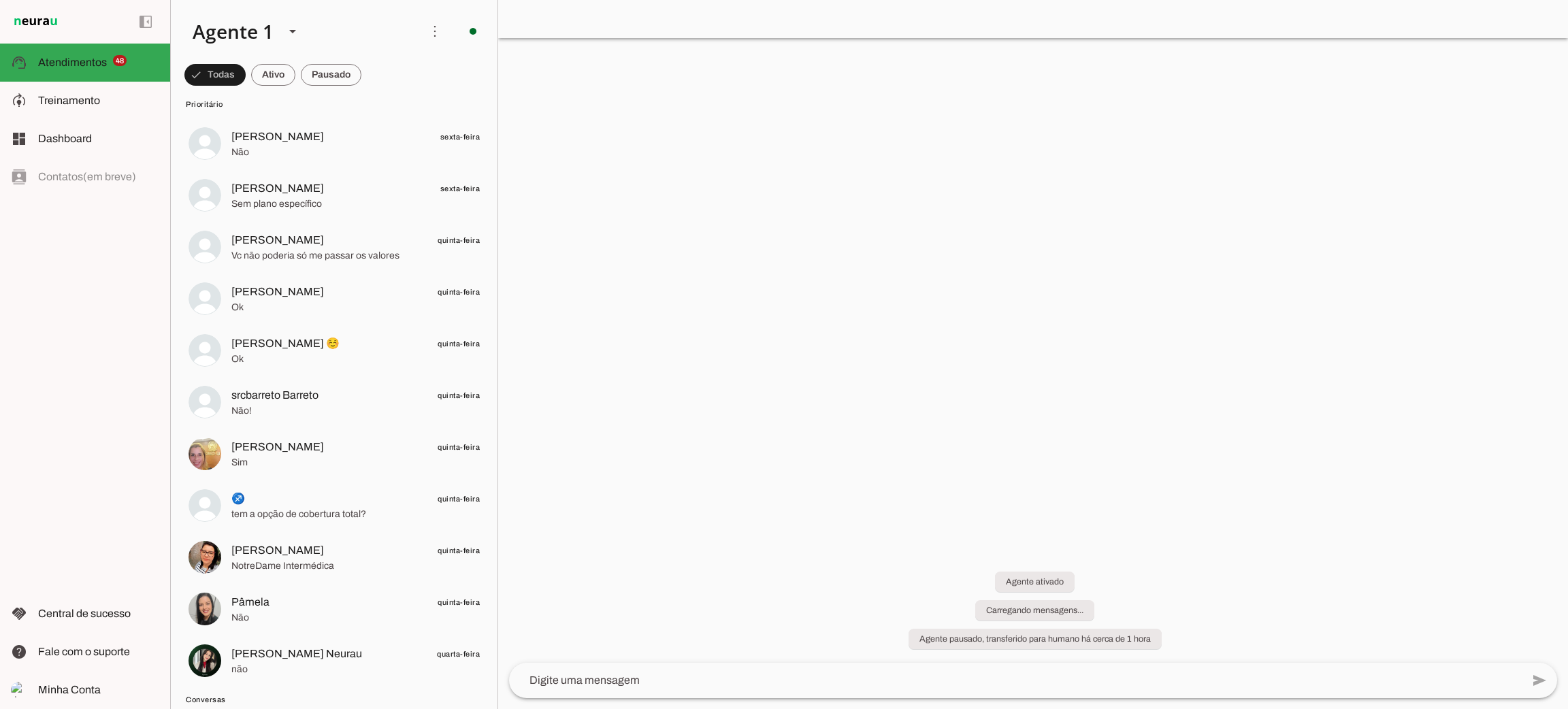
scroll to position [2448, 0]
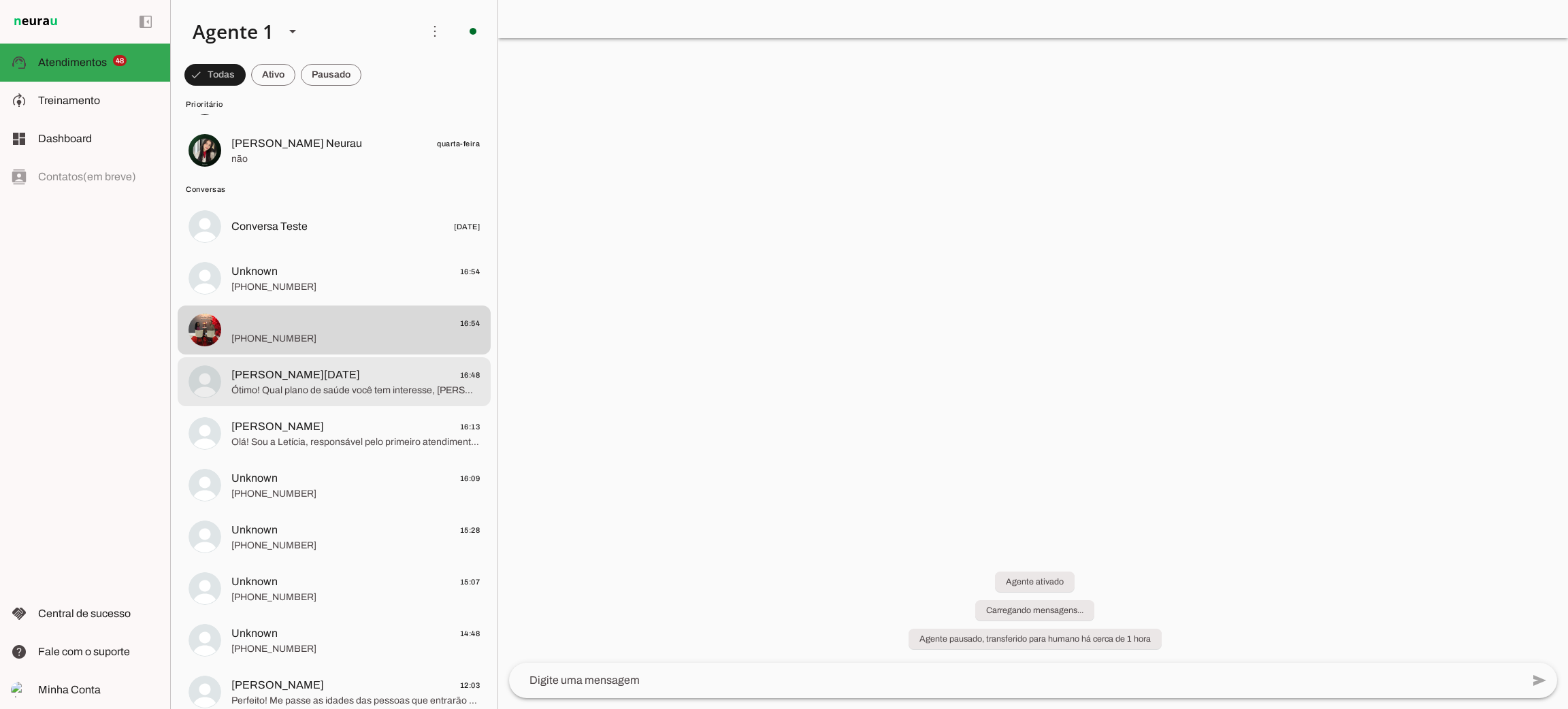
click at [328, 384] on span "Ótimo! Qual plano de saúde você tem interesse, [PERSON_NAME]? 😊" at bounding box center [356, 391] width 249 height 13
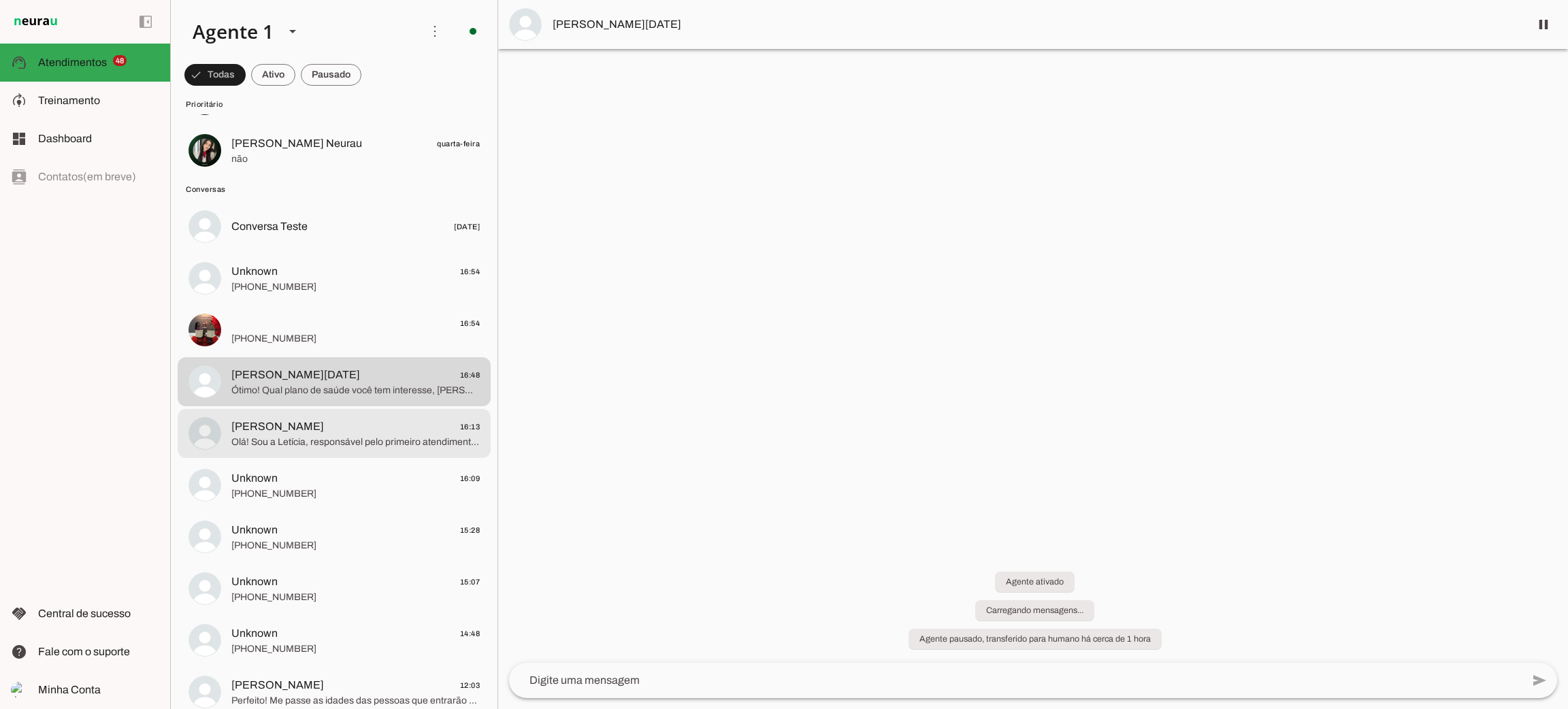
click at [346, 438] on span "Olá! Sou a Letícia, responsável pelo primeiro atendimento aqui na [GEOGRAPHIC_D…" at bounding box center [356, 442] width 249 height 13
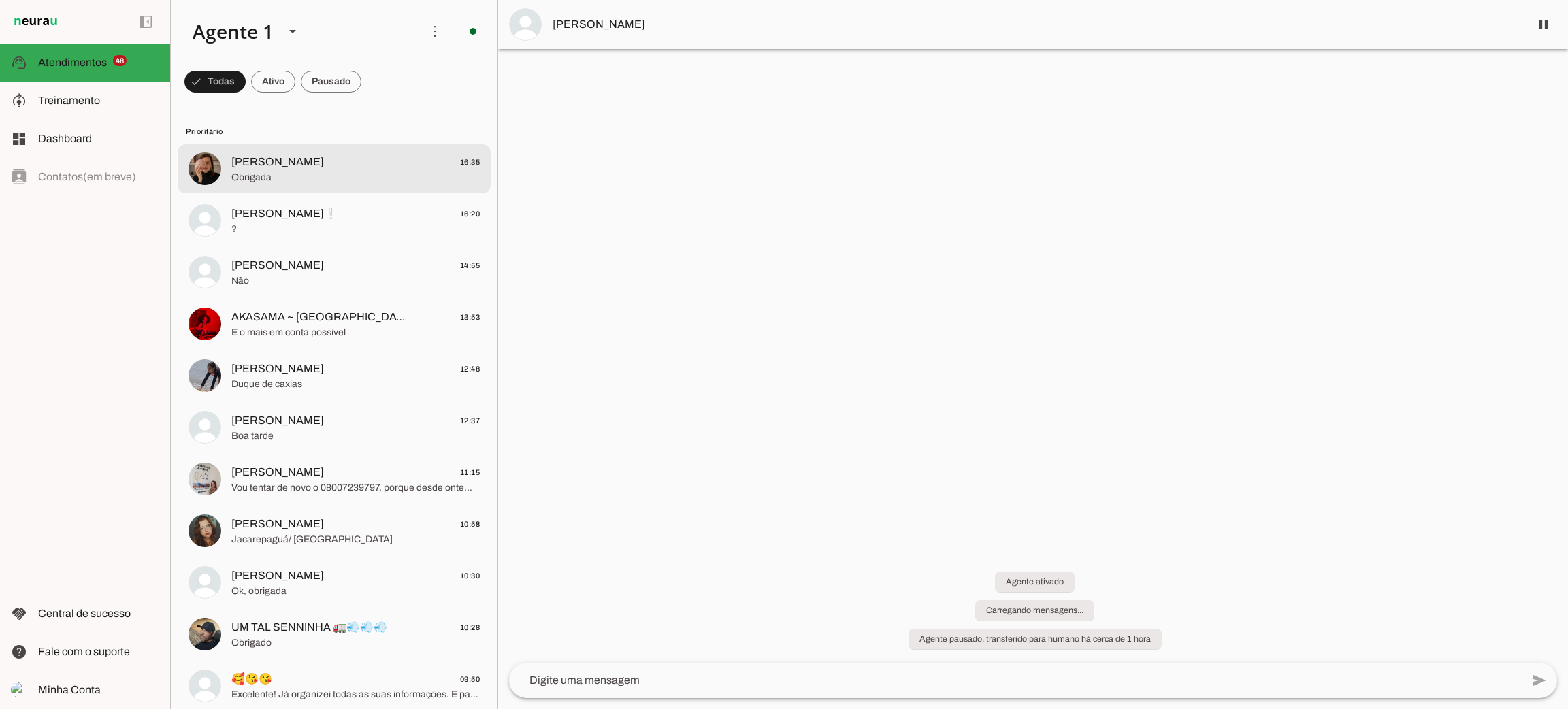
click at [336, 174] on span "Obrigada" at bounding box center [356, 177] width 249 height 13
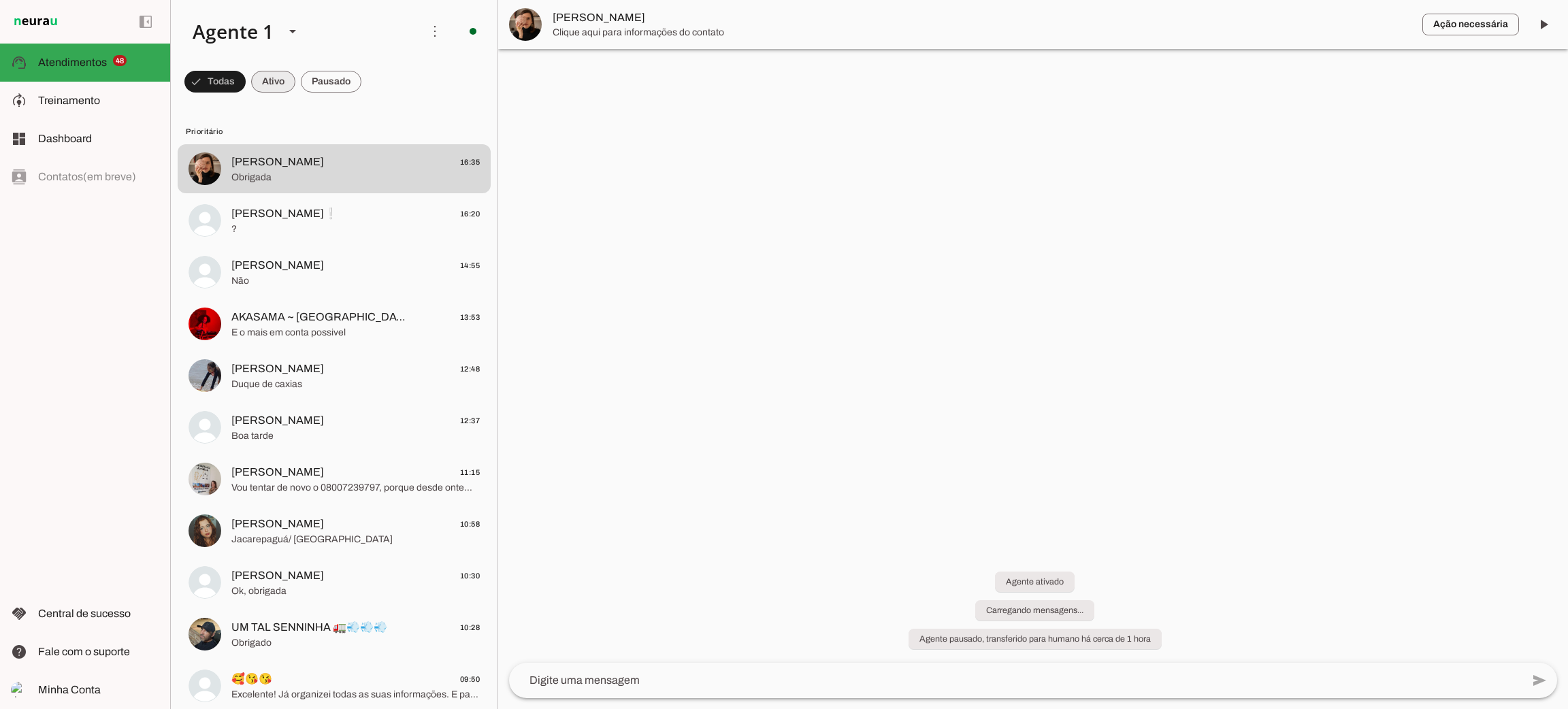
click at [278, 81] on span at bounding box center [273, 82] width 44 height 32
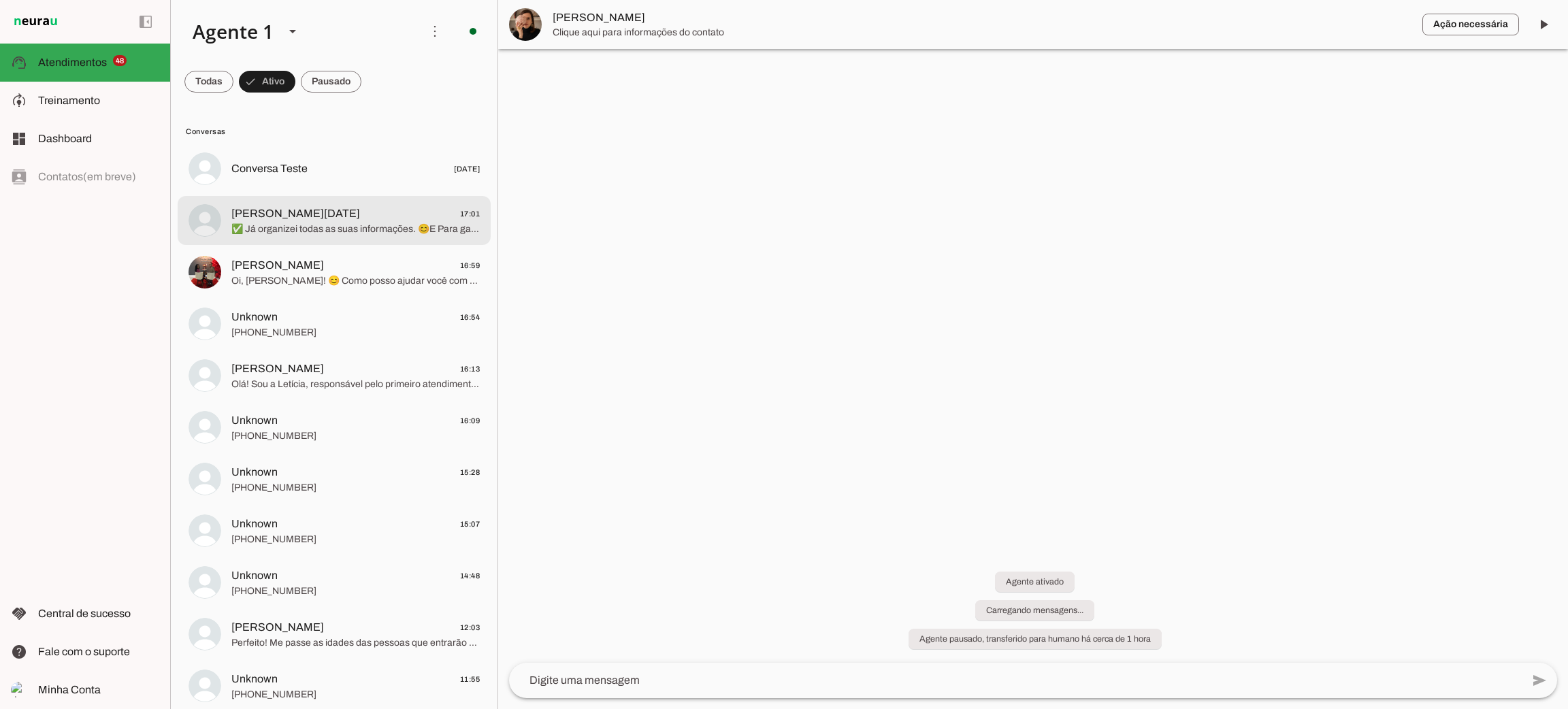
click at [316, 233] on span "✅ Já organizei todas as suas informações. 😊E Para garantir que você tenha o mel…" at bounding box center [356, 229] width 249 height 13
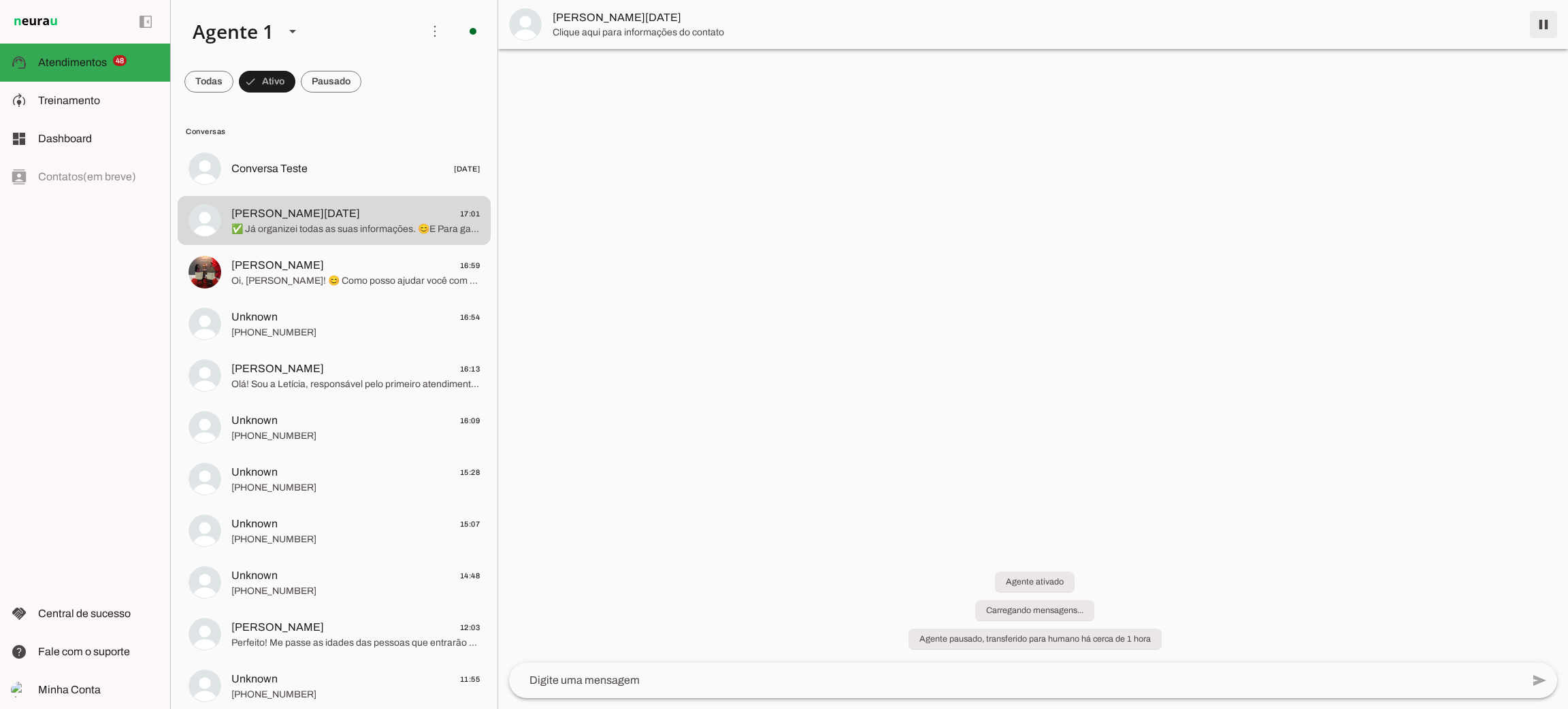
click at [1545, 23] on span at bounding box center [1543, 25] width 32 height 32
